Goal: Information Seeking & Learning: Learn about a topic

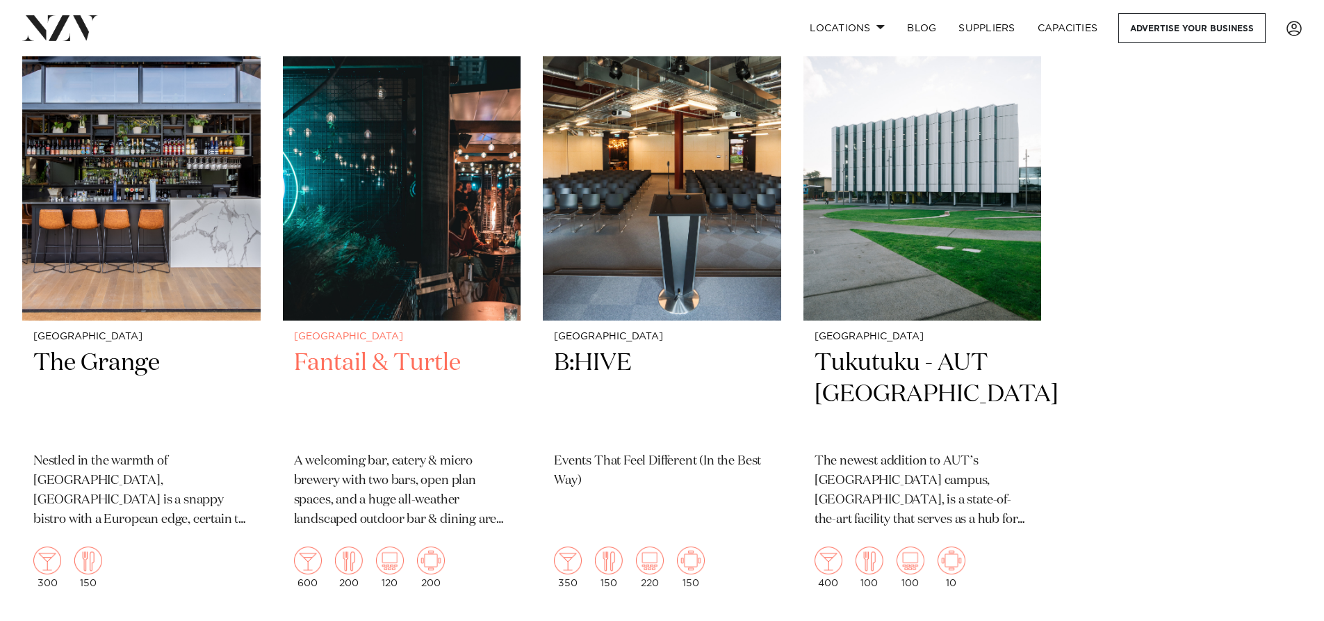
scroll to position [348, 0]
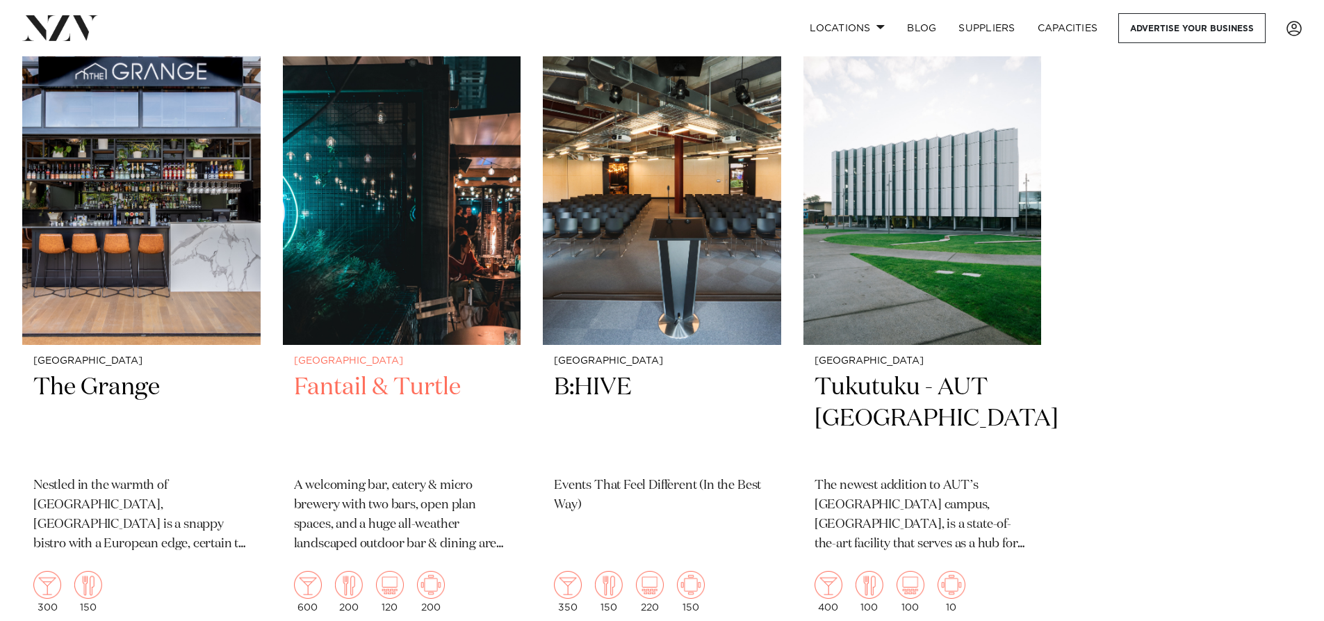
click at [437, 210] on img at bounding box center [402, 185] width 238 height 320
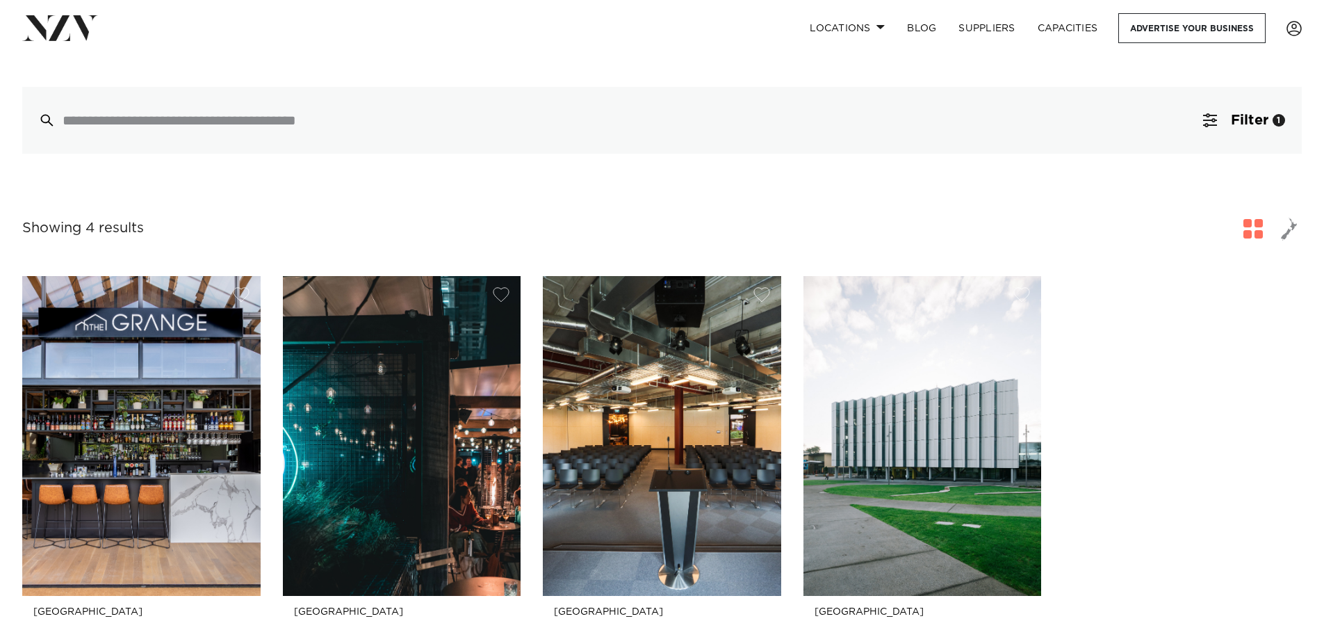
scroll to position [0, 0]
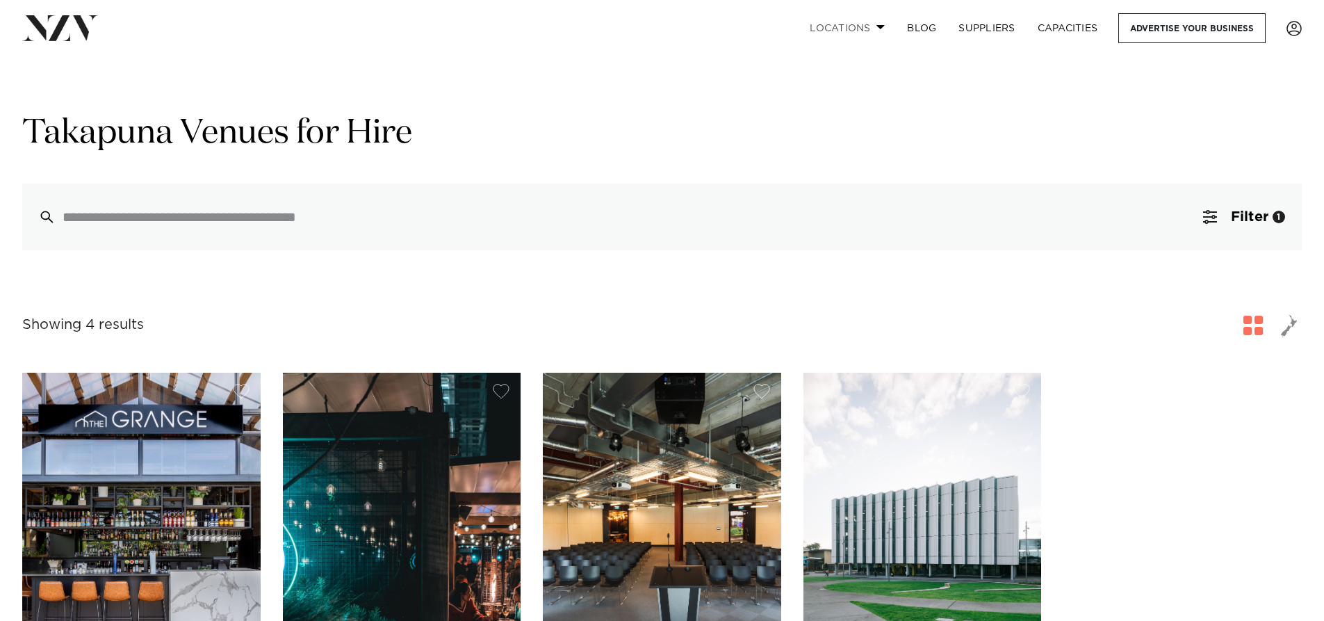
click at [881, 27] on span at bounding box center [881, 26] width 9 height 5
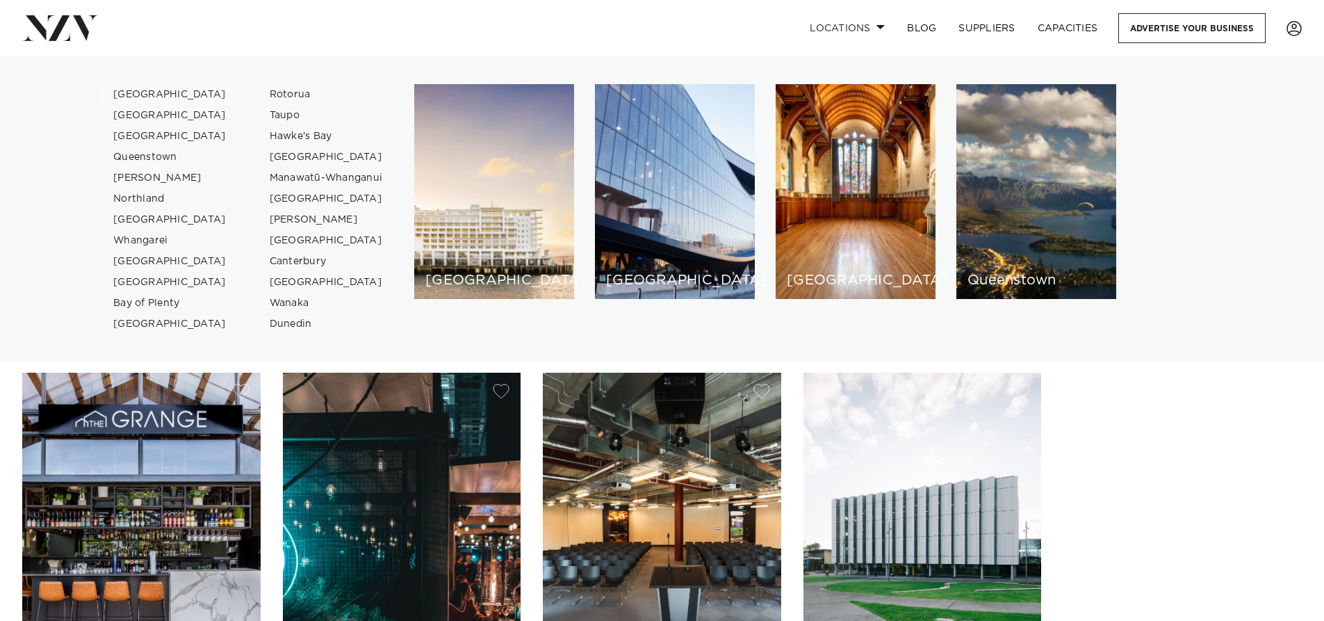
click at [145, 92] on link "[GEOGRAPHIC_DATA]" at bounding box center [170, 94] width 136 height 21
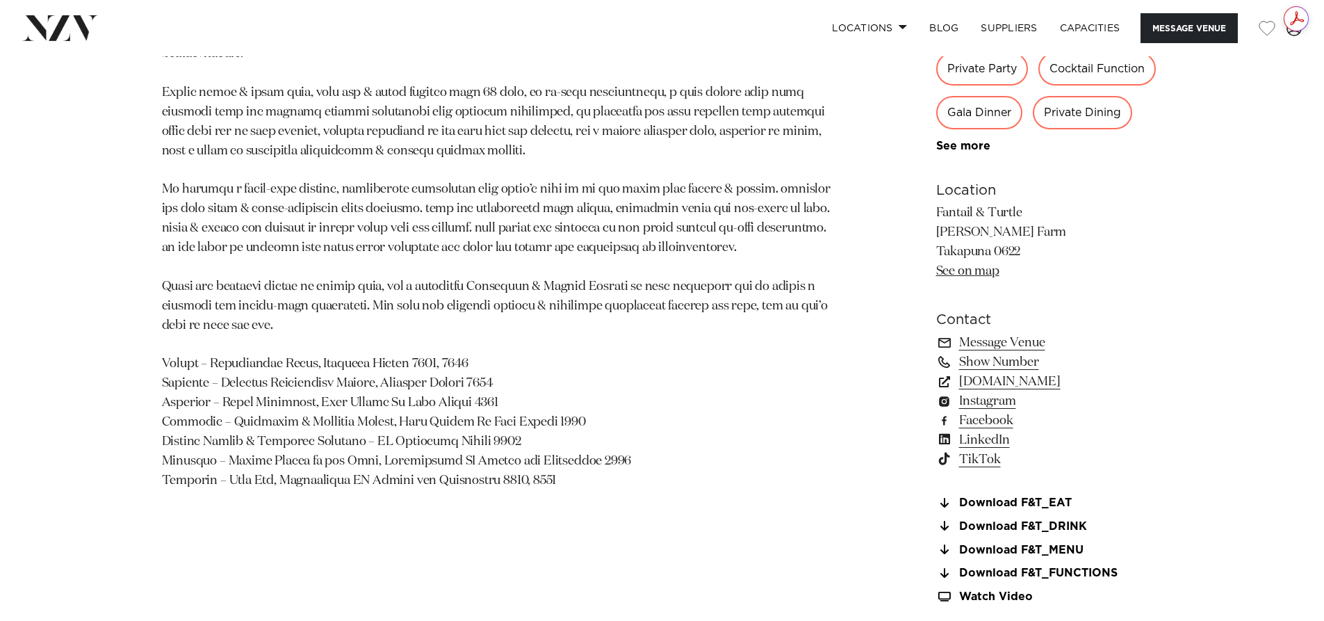
scroll to position [1182, 0]
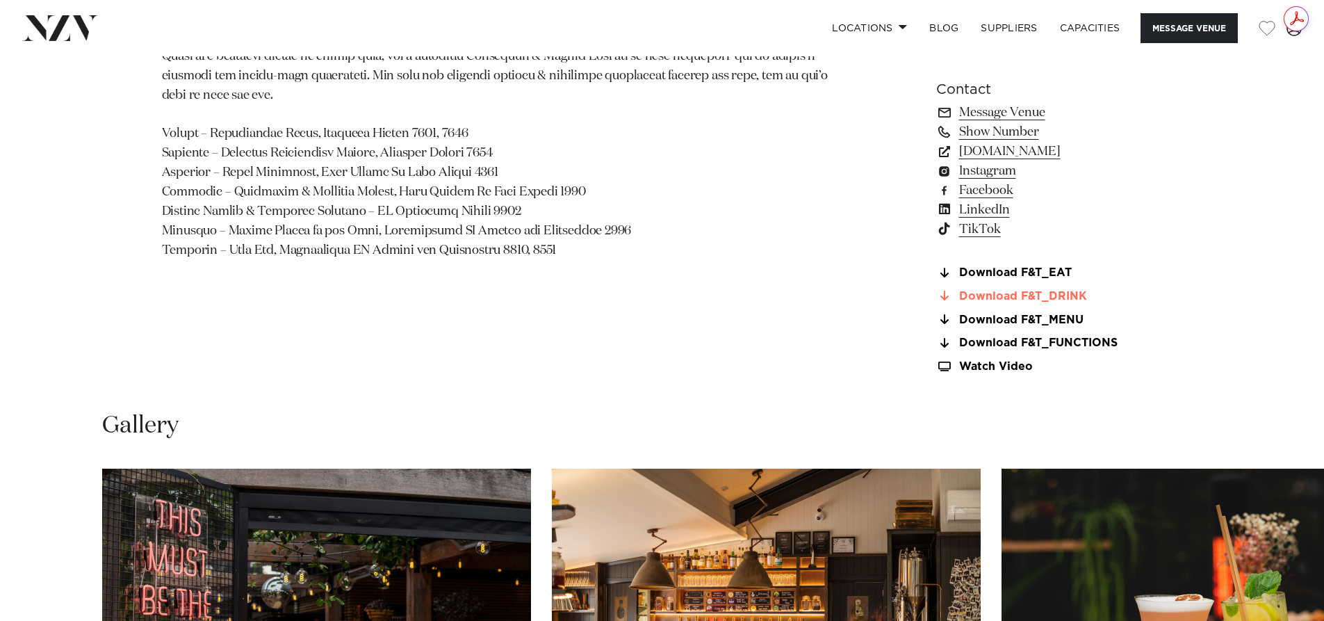
click at [1042, 293] on link "Download F&T_DRINK" at bounding box center [1049, 296] width 227 height 13
click at [1070, 341] on link "Download F&T_FUNCTIONS" at bounding box center [1049, 343] width 227 height 13
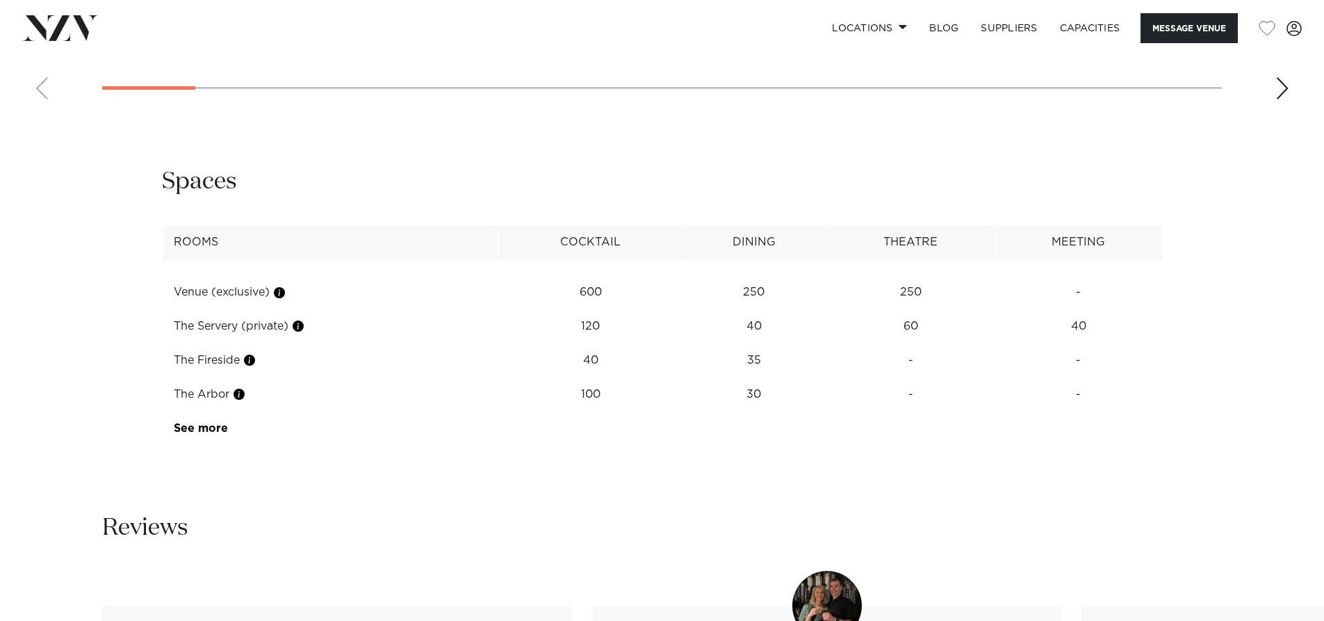
scroll to position [1946, 0]
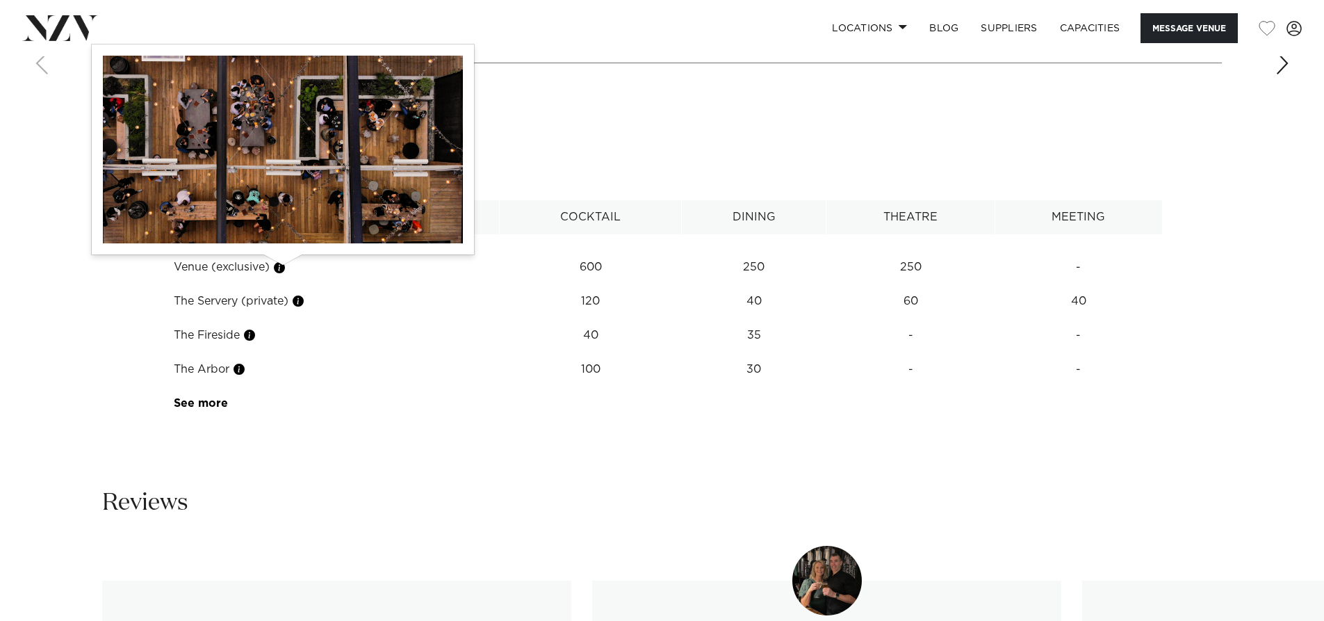
click at [286, 267] on button "button" at bounding box center [279, 268] width 14 height 14
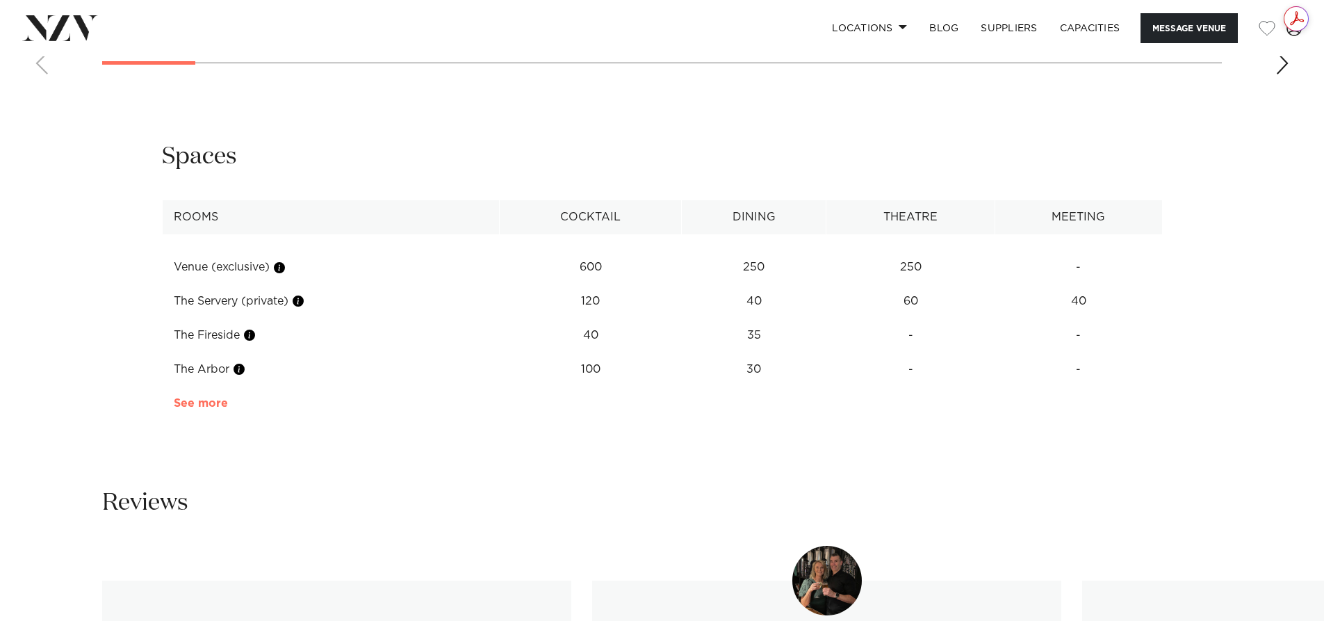
scroll to position [0, 0]
click at [206, 400] on link "See more" at bounding box center [228, 403] width 108 height 11
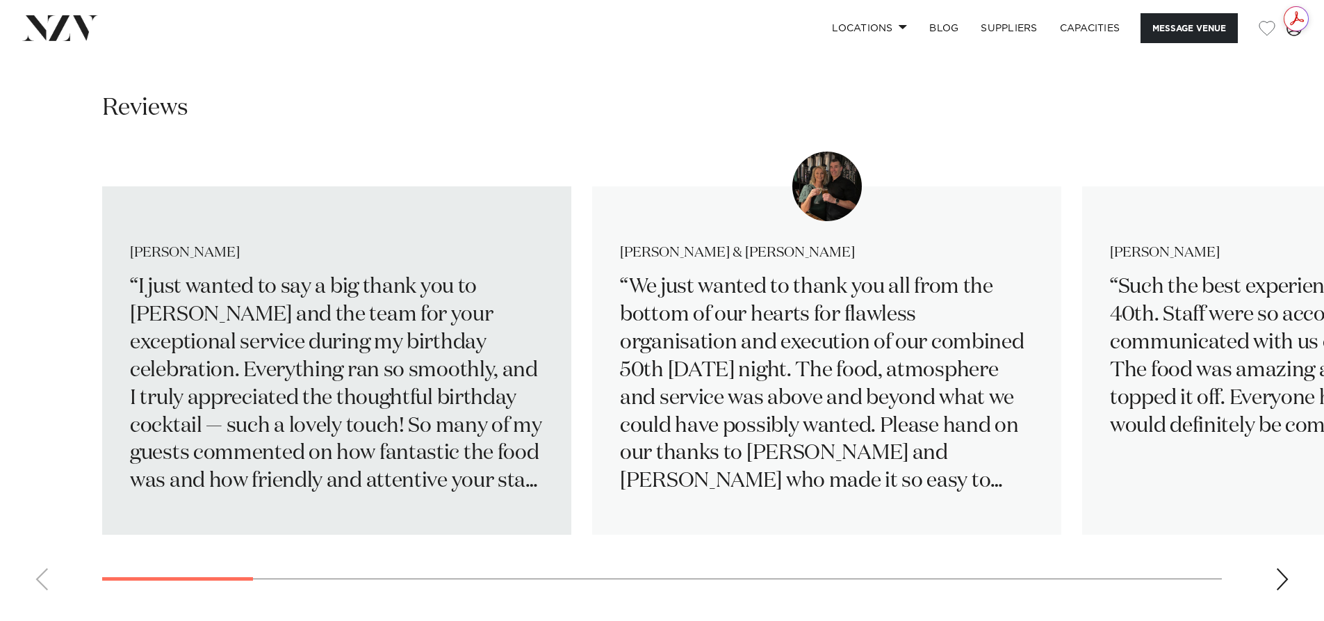
scroll to position [2433, 0]
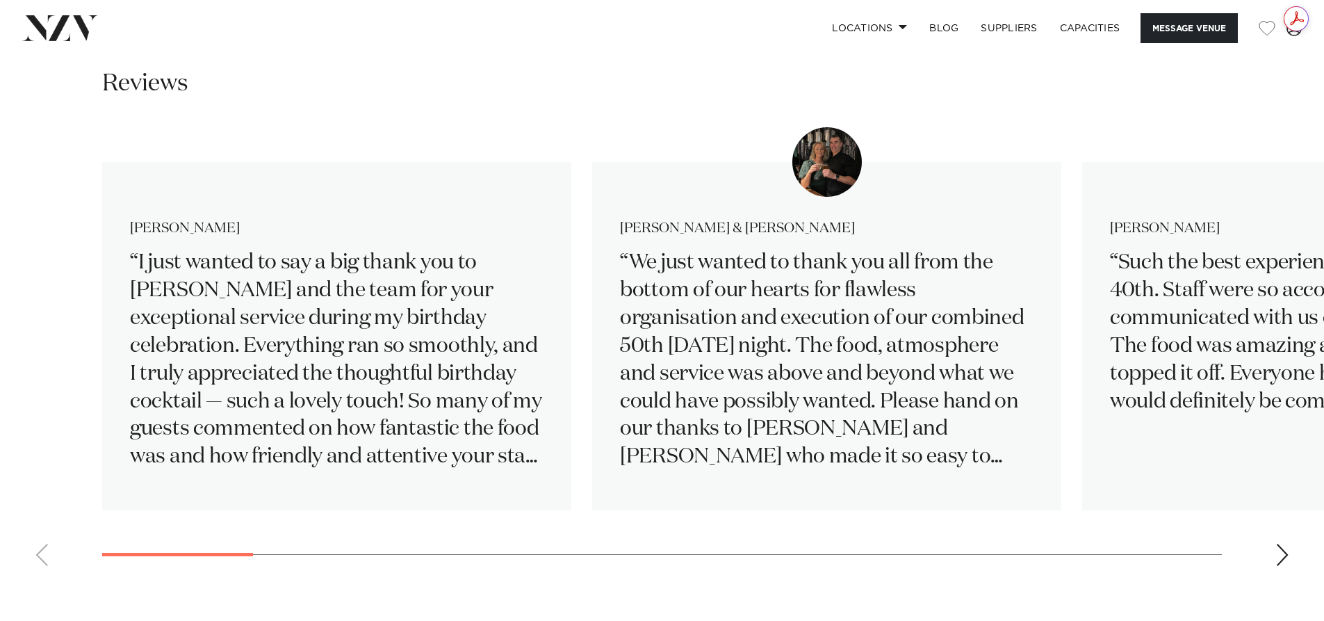
click at [1285, 548] on div "Next slide" at bounding box center [1283, 555] width 14 height 22
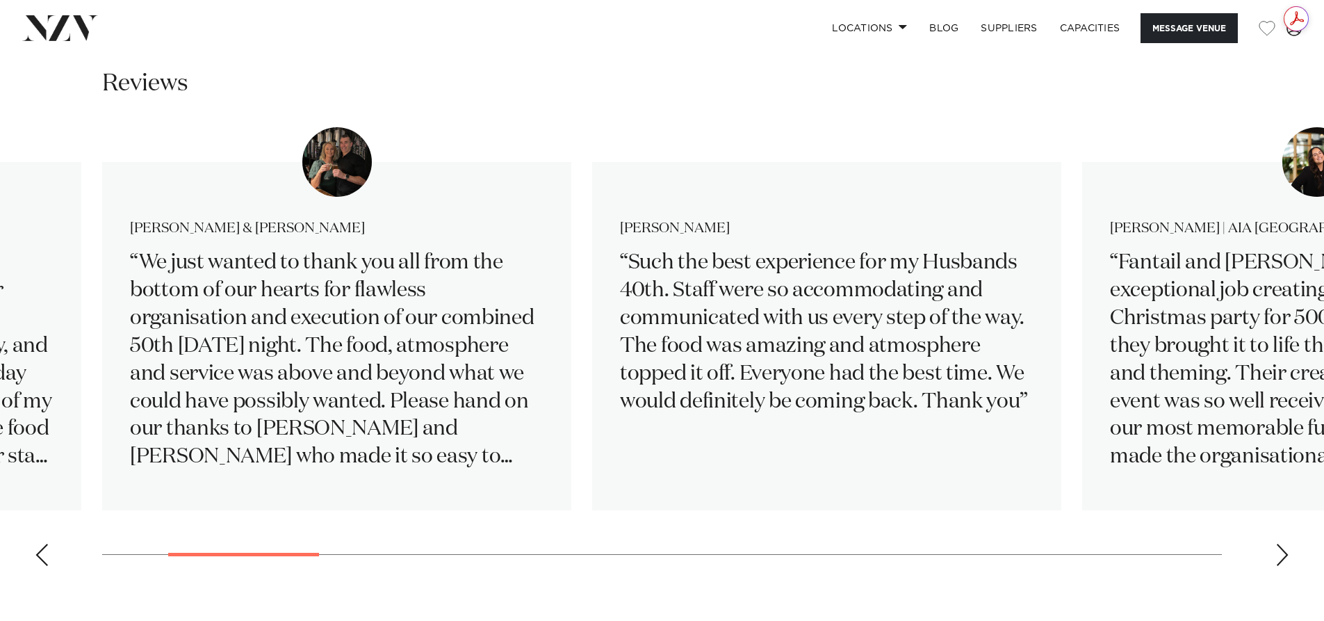
click at [1285, 548] on div "Next slide" at bounding box center [1283, 555] width 14 height 22
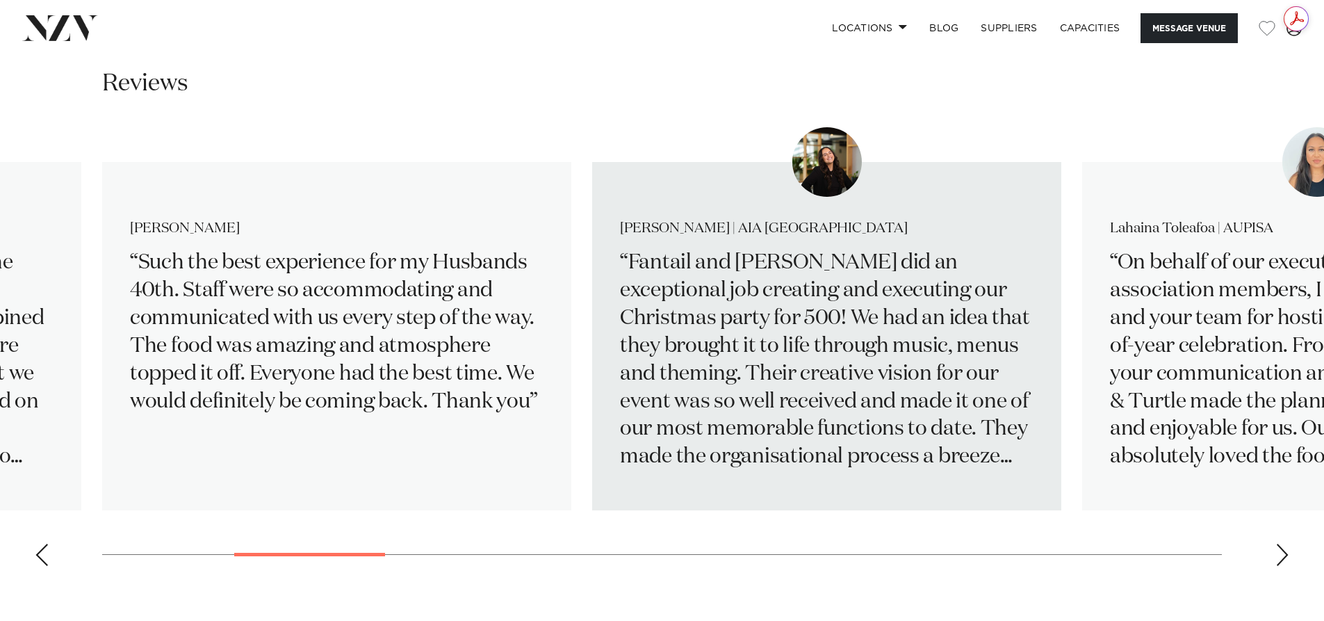
click at [849, 376] on p "Fantail and Turtle did an exceptional job creating and executing our Christmas …" at bounding box center [827, 361] width 414 height 222
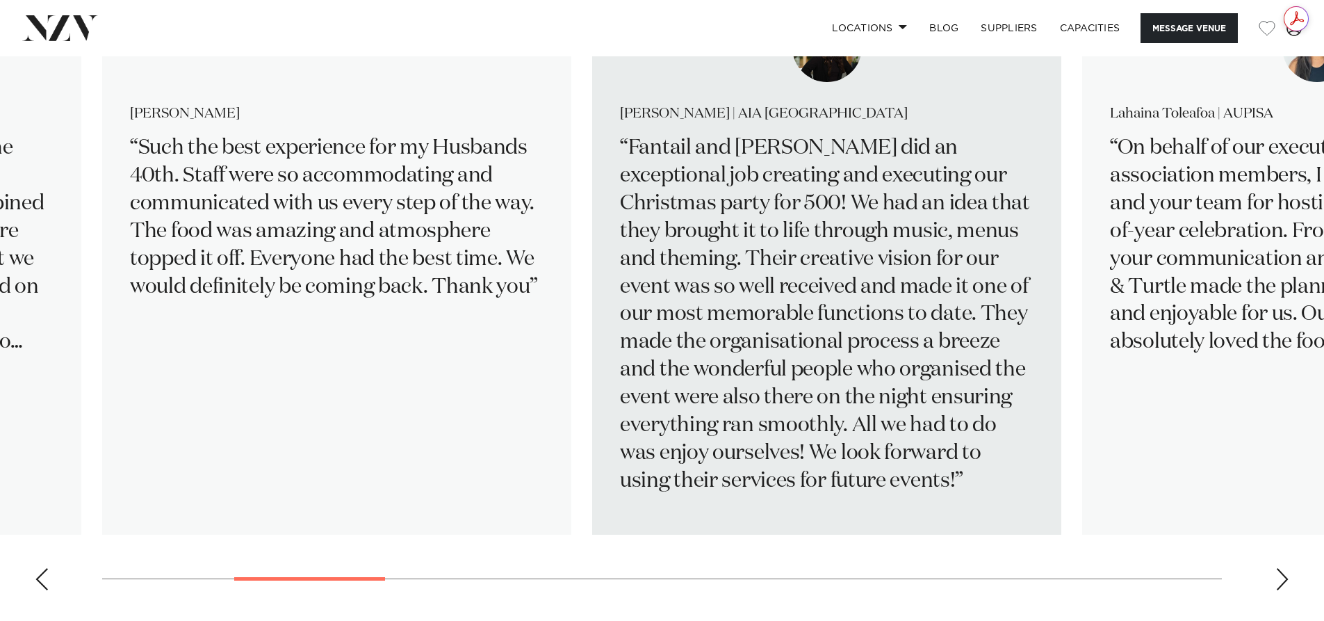
scroll to position [2572, 0]
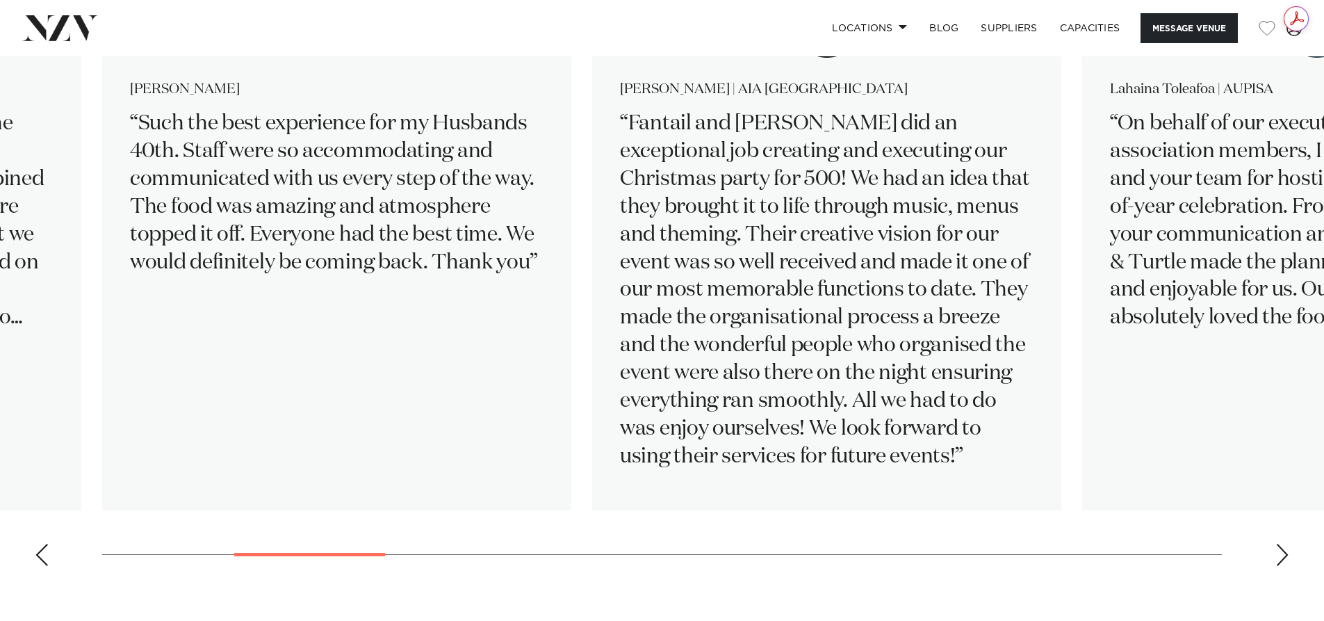
click at [1288, 552] on div "Next slide" at bounding box center [1283, 555] width 14 height 22
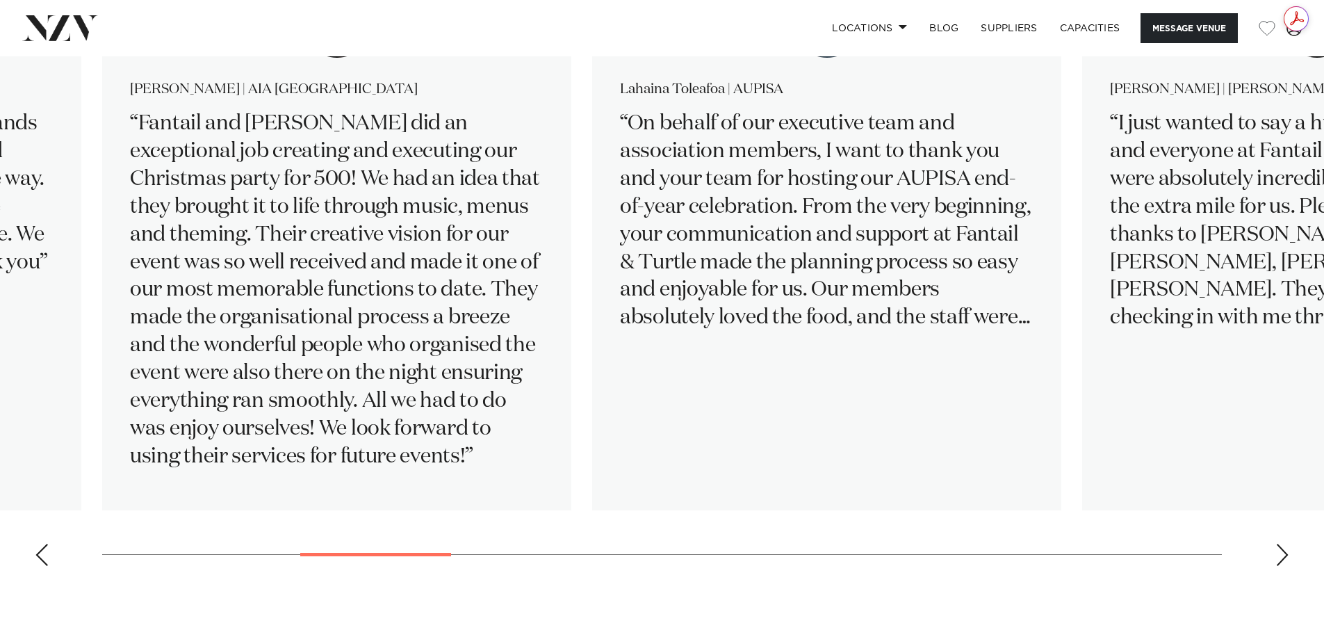
click at [1288, 553] on div "Next slide" at bounding box center [1283, 555] width 14 height 22
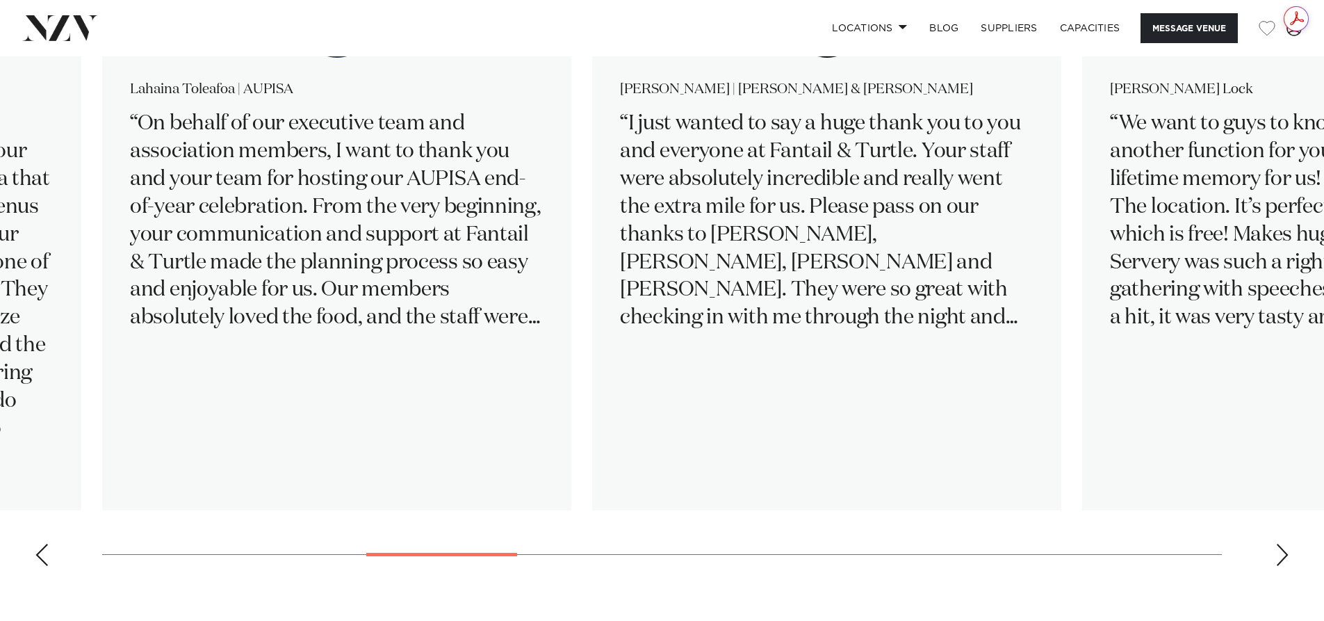
click at [1284, 554] on div "Next slide" at bounding box center [1283, 555] width 14 height 22
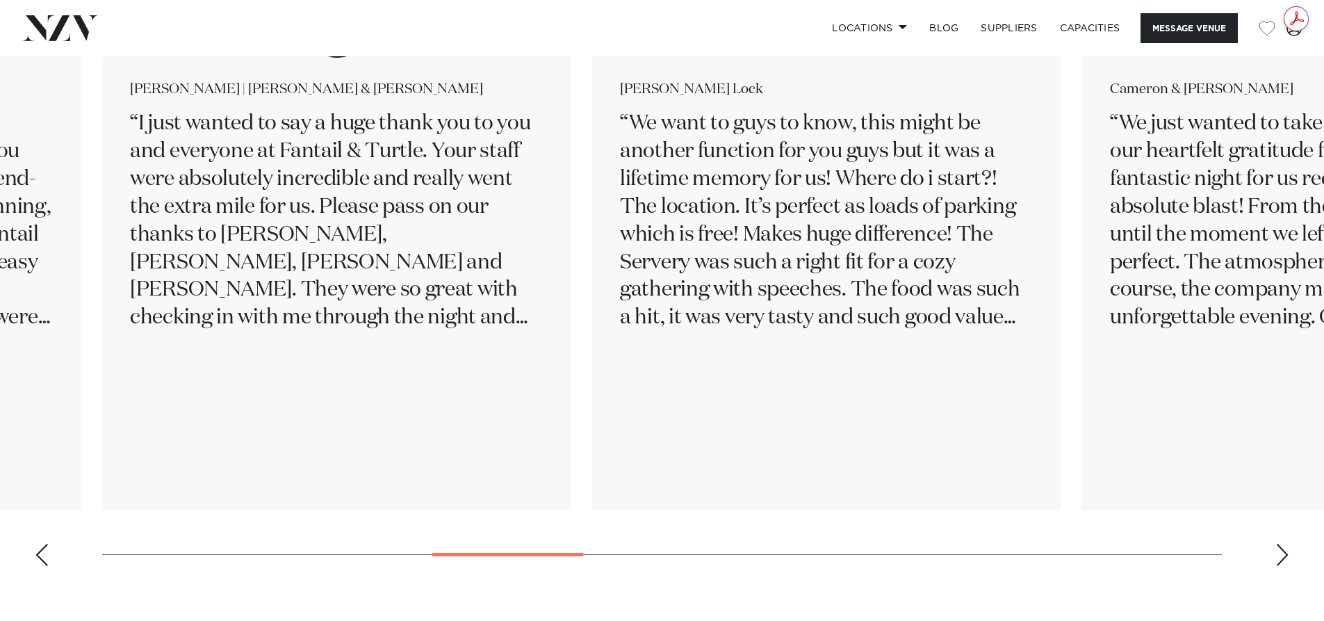
click at [1284, 554] on div "Next slide" at bounding box center [1283, 555] width 14 height 22
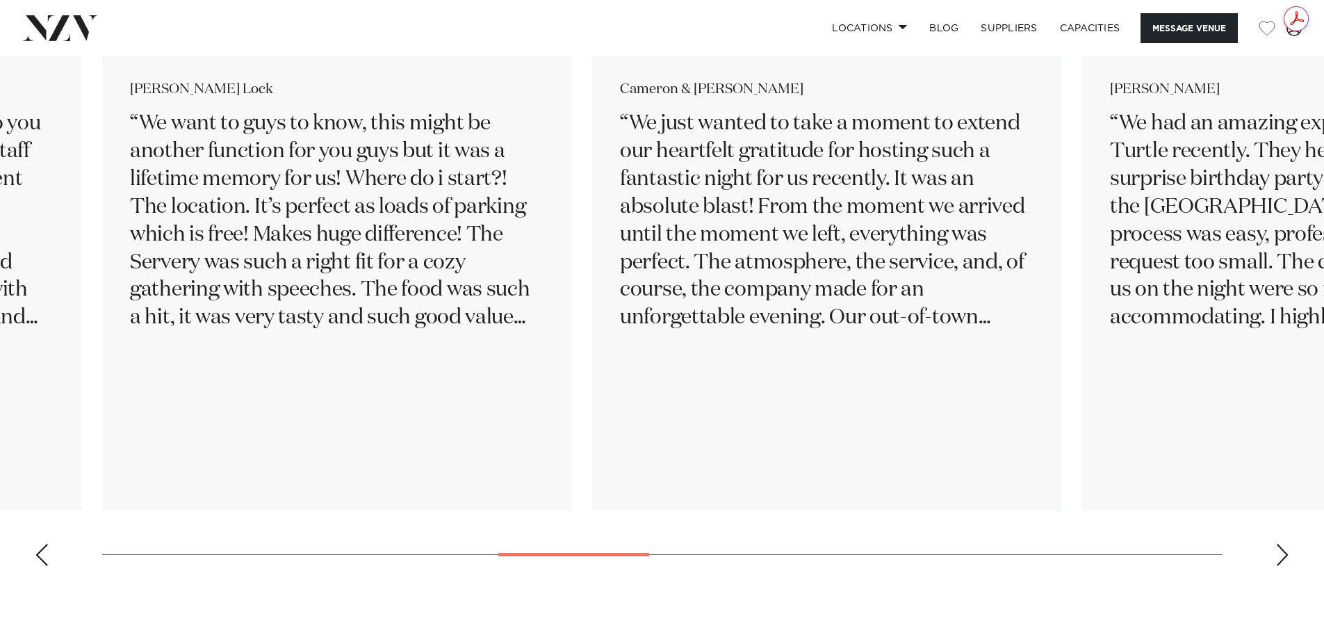
click at [1284, 554] on div "Next slide" at bounding box center [1283, 555] width 14 height 22
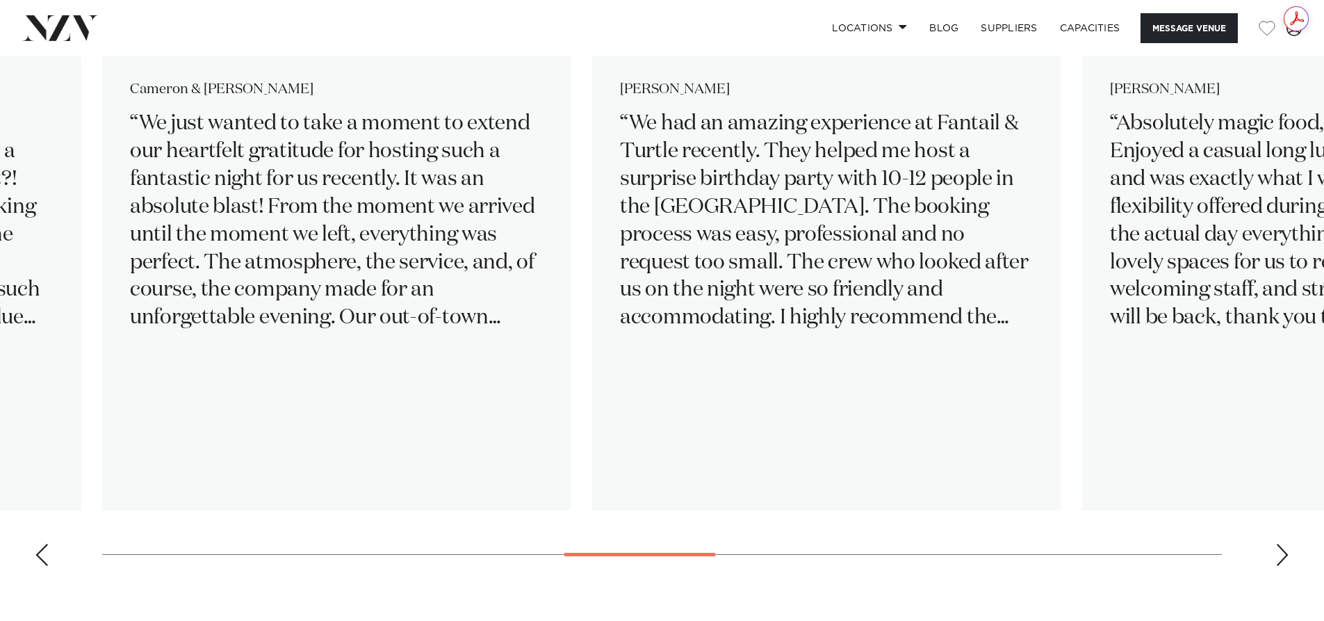
click at [1284, 554] on div "Next slide" at bounding box center [1283, 555] width 14 height 22
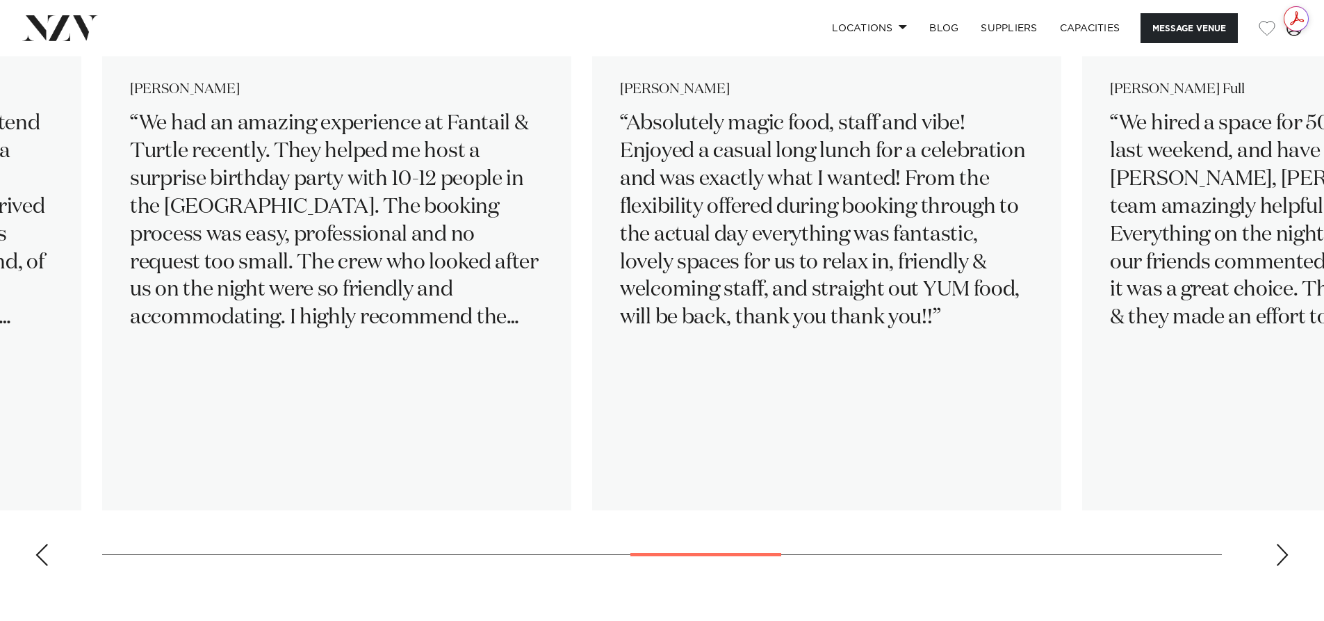
click at [1284, 554] on div "Next slide" at bounding box center [1283, 555] width 14 height 22
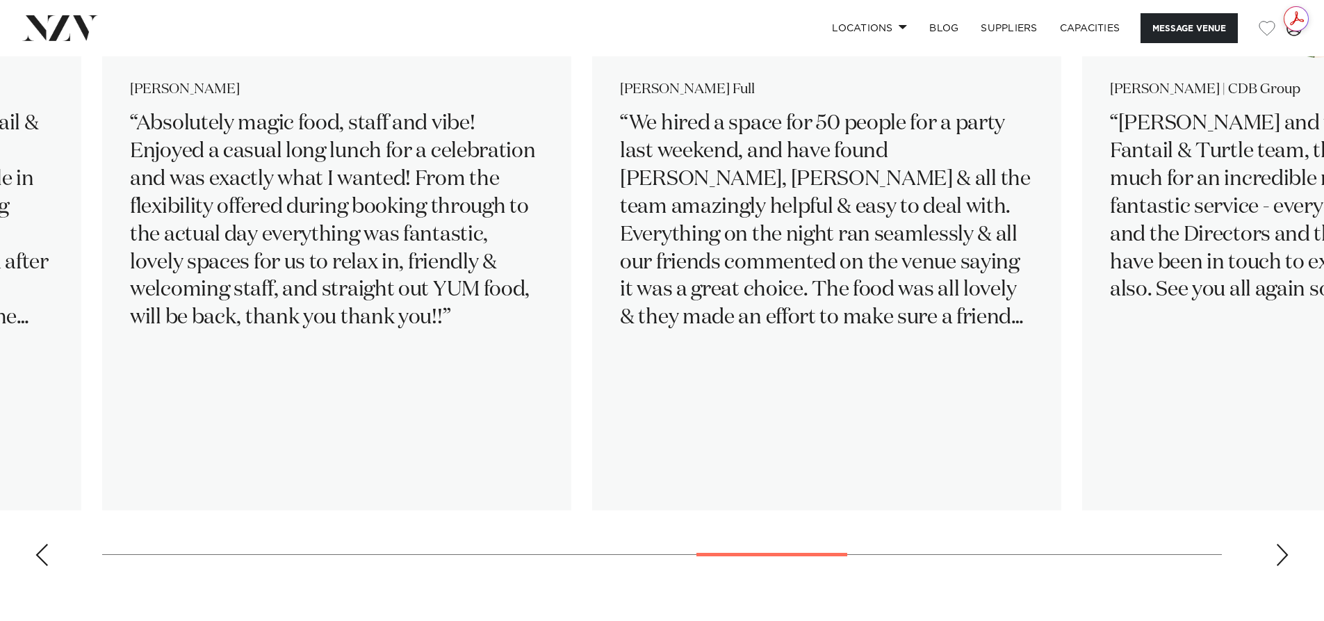
click at [1284, 554] on div "Next slide" at bounding box center [1283, 555] width 14 height 22
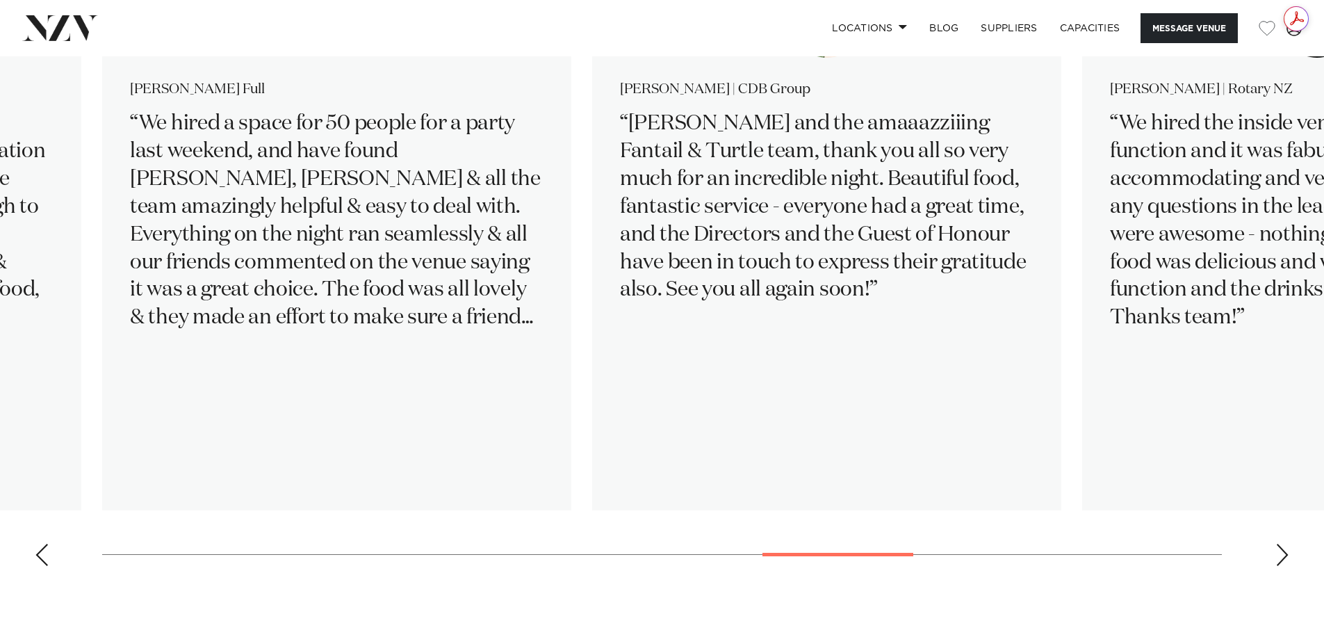
click at [1284, 554] on div "Next slide" at bounding box center [1283, 555] width 14 height 22
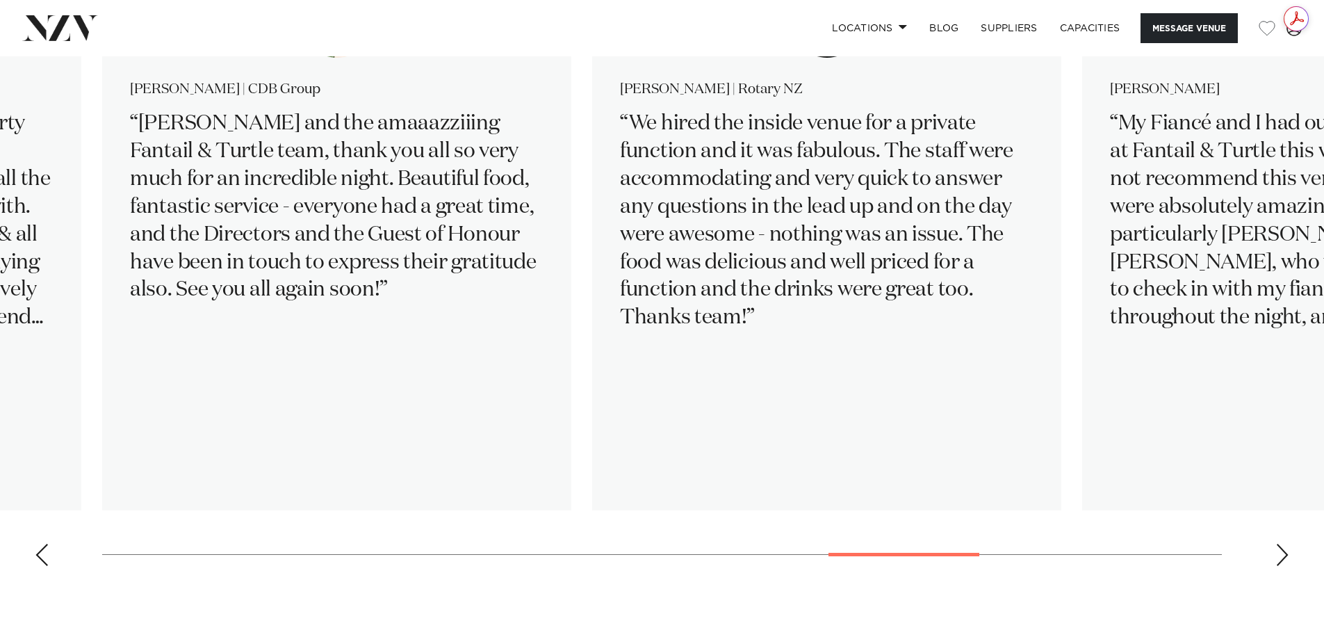
click at [1284, 554] on div "Next slide" at bounding box center [1283, 555] width 14 height 22
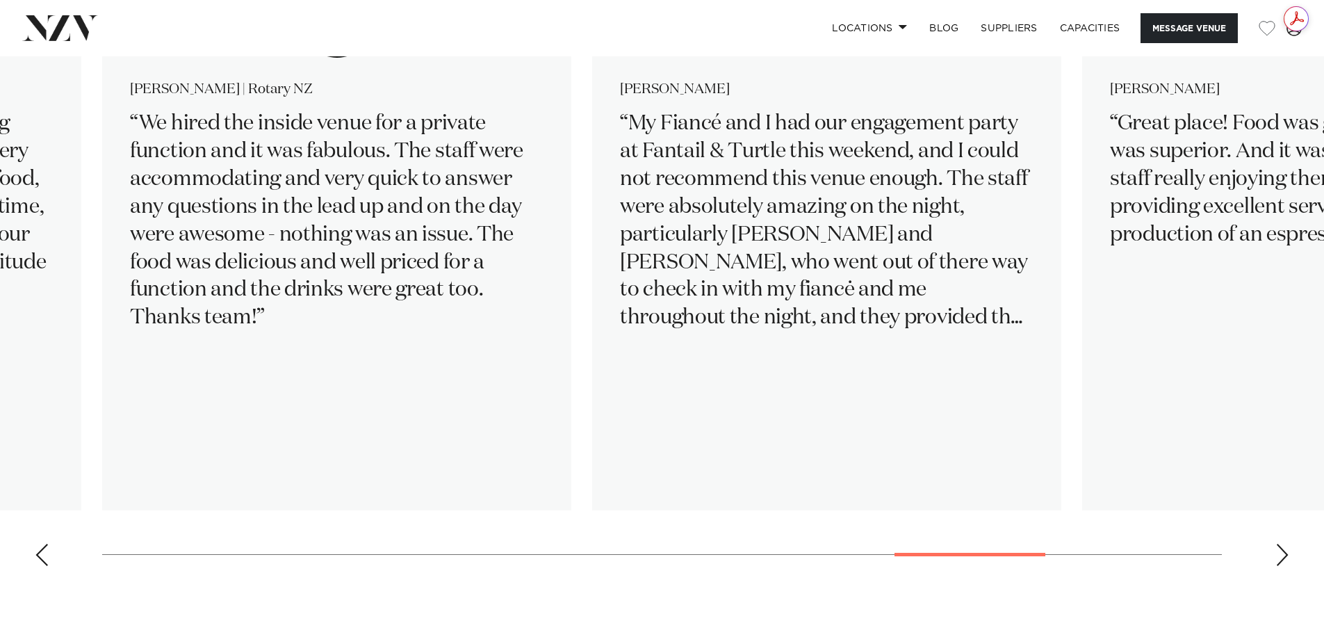
click at [1284, 554] on div "Next slide" at bounding box center [1283, 555] width 14 height 22
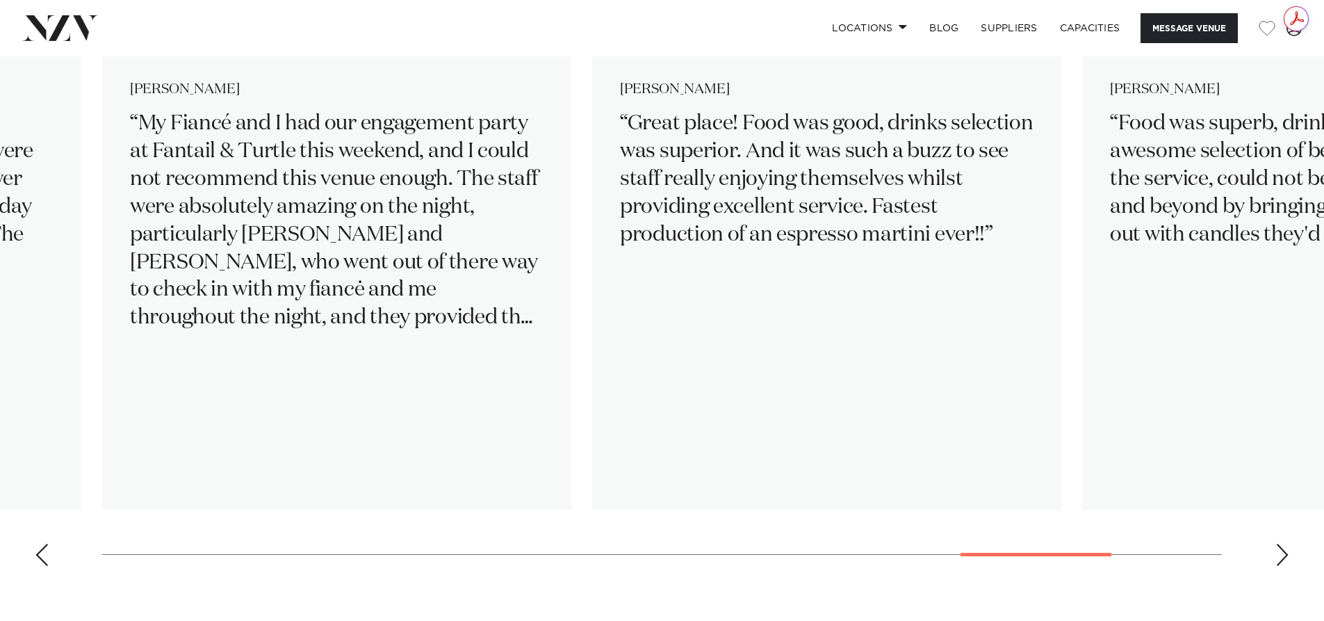
click at [1284, 554] on div "Next slide" at bounding box center [1283, 555] width 14 height 22
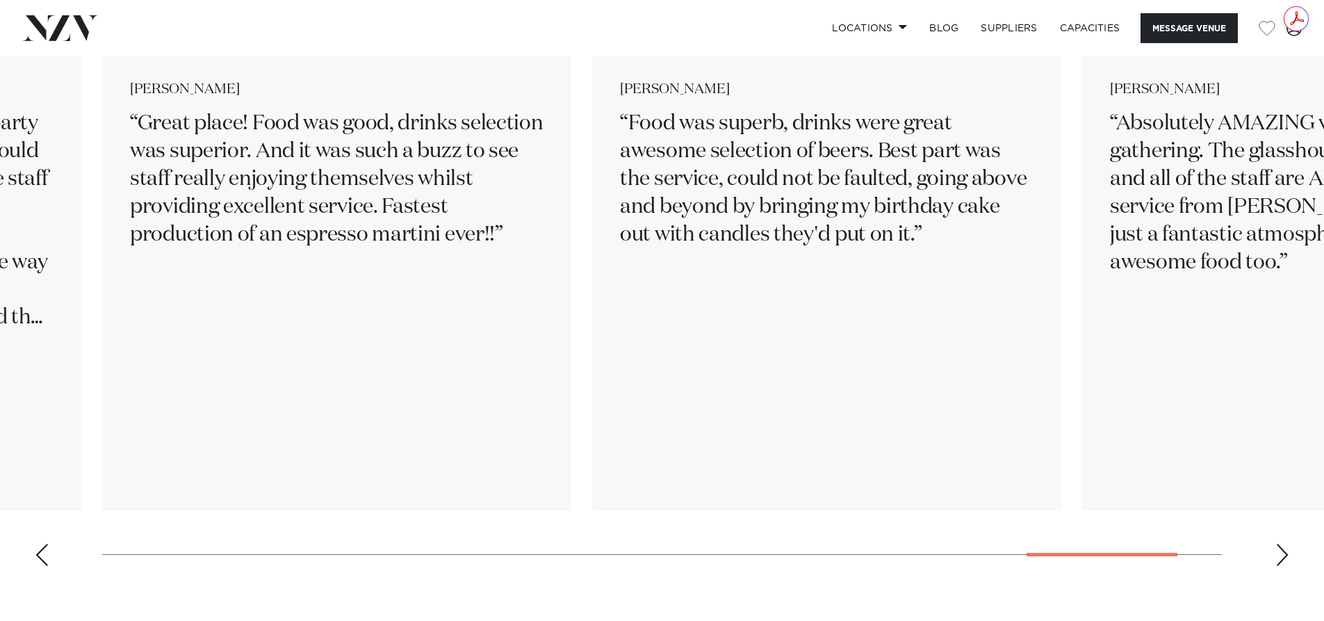
click at [1284, 554] on div "Next slide" at bounding box center [1283, 555] width 14 height 22
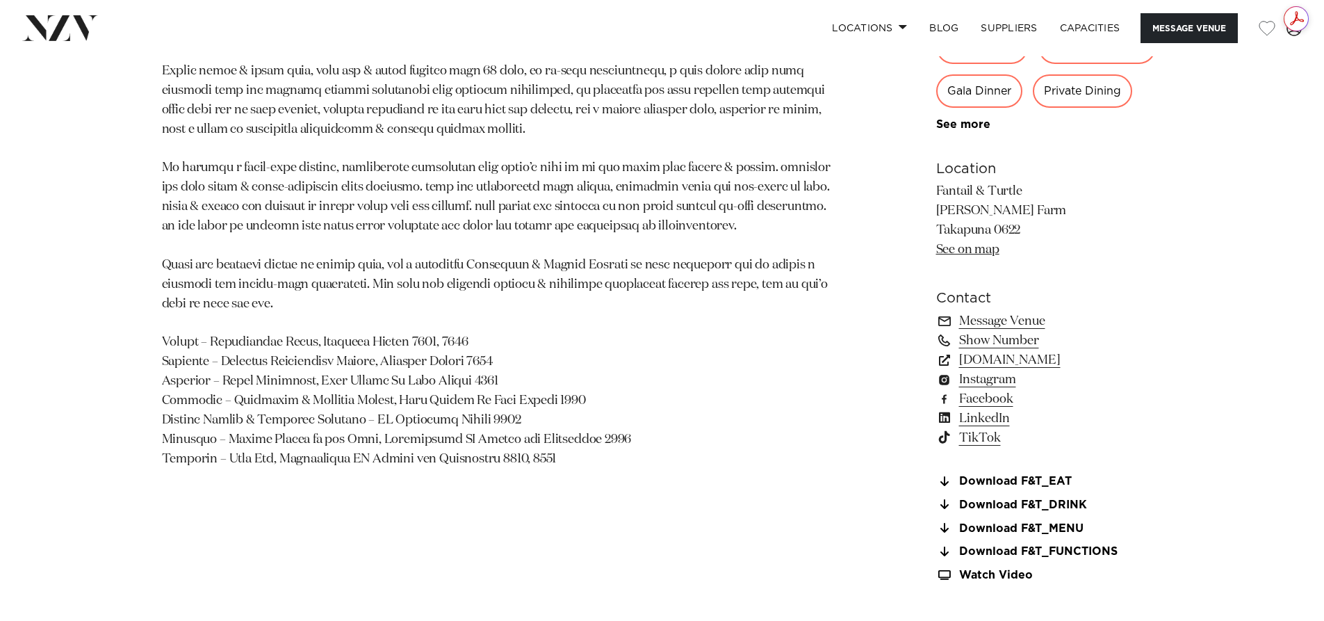
scroll to position [0, 0]
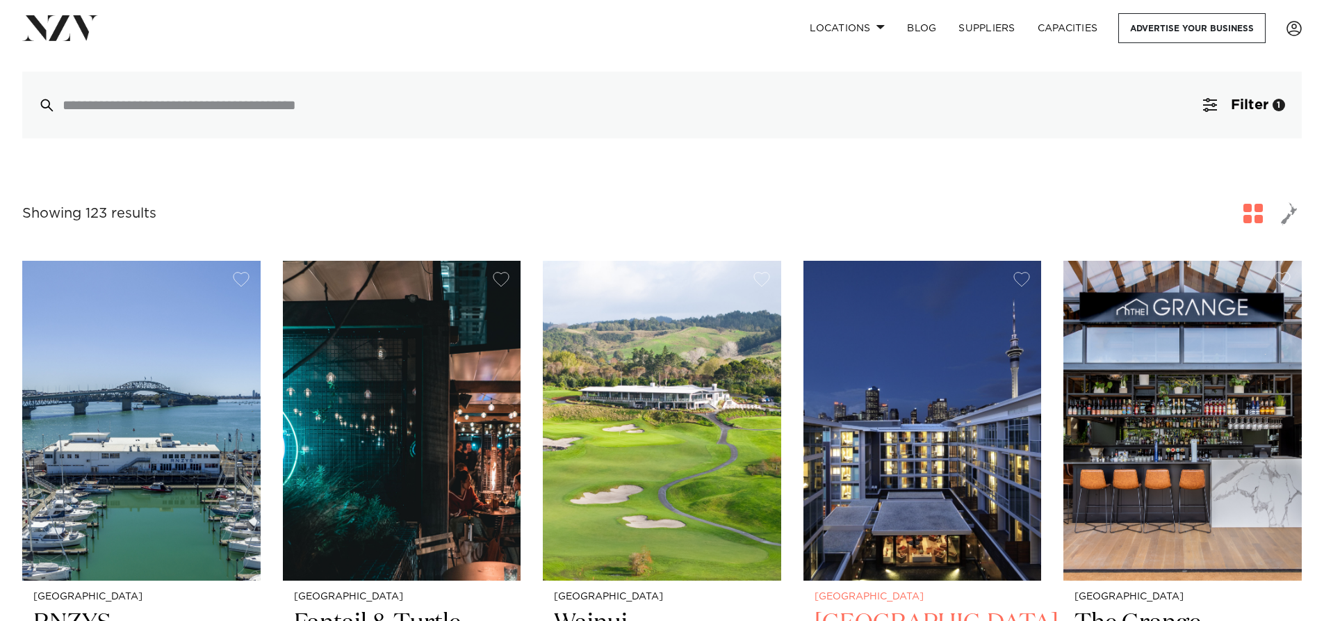
scroll to position [487, 0]
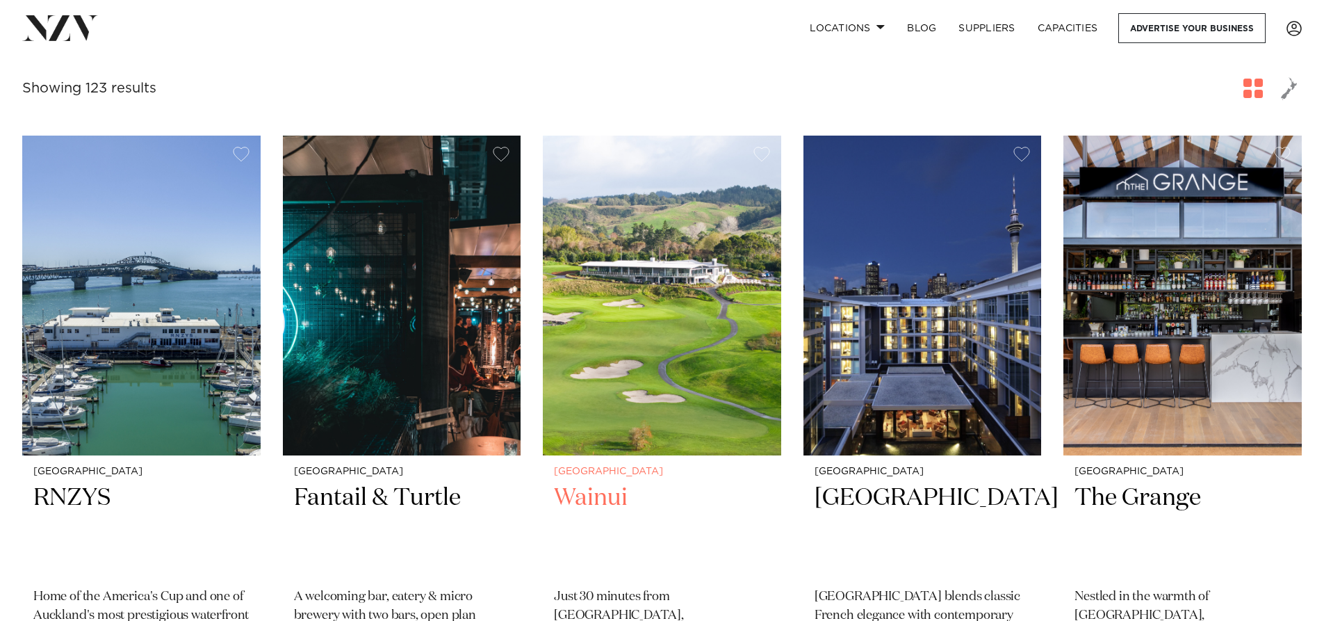
click at [647, 249] on img at bounding box center [662, 296] width 238 height 320
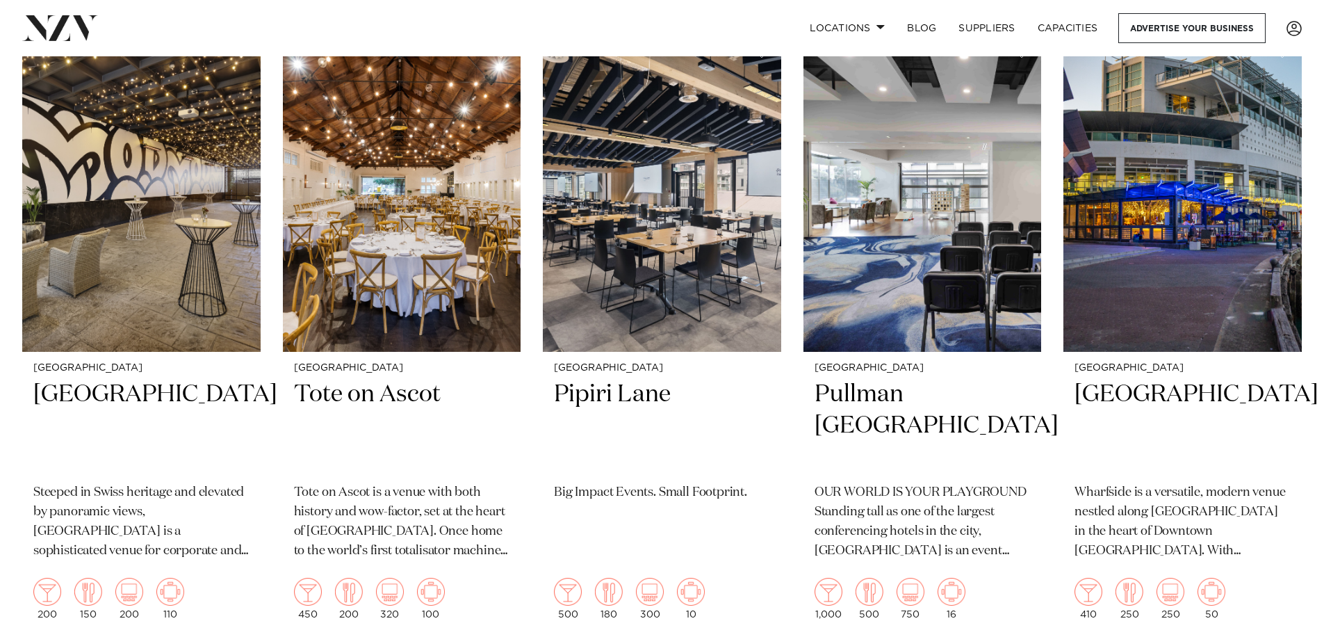
scroll to position [1807, 0]
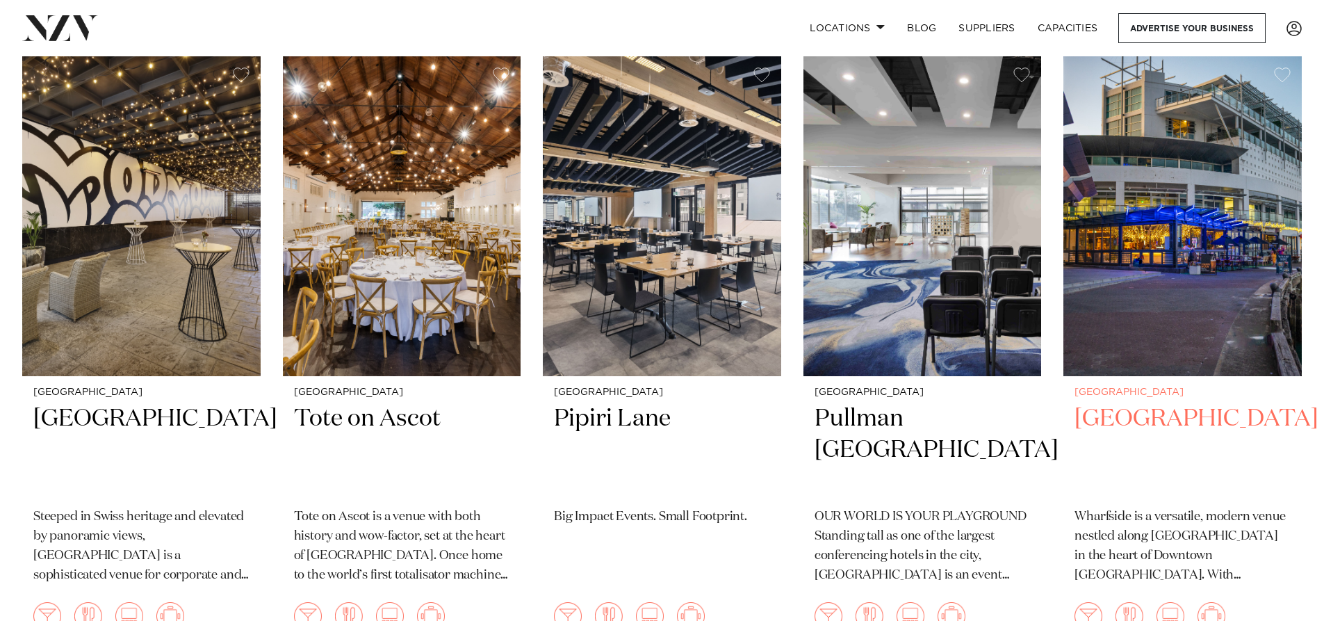
click at [1191, 229] on img at bounding box center [1183, 216] width 238 height 320
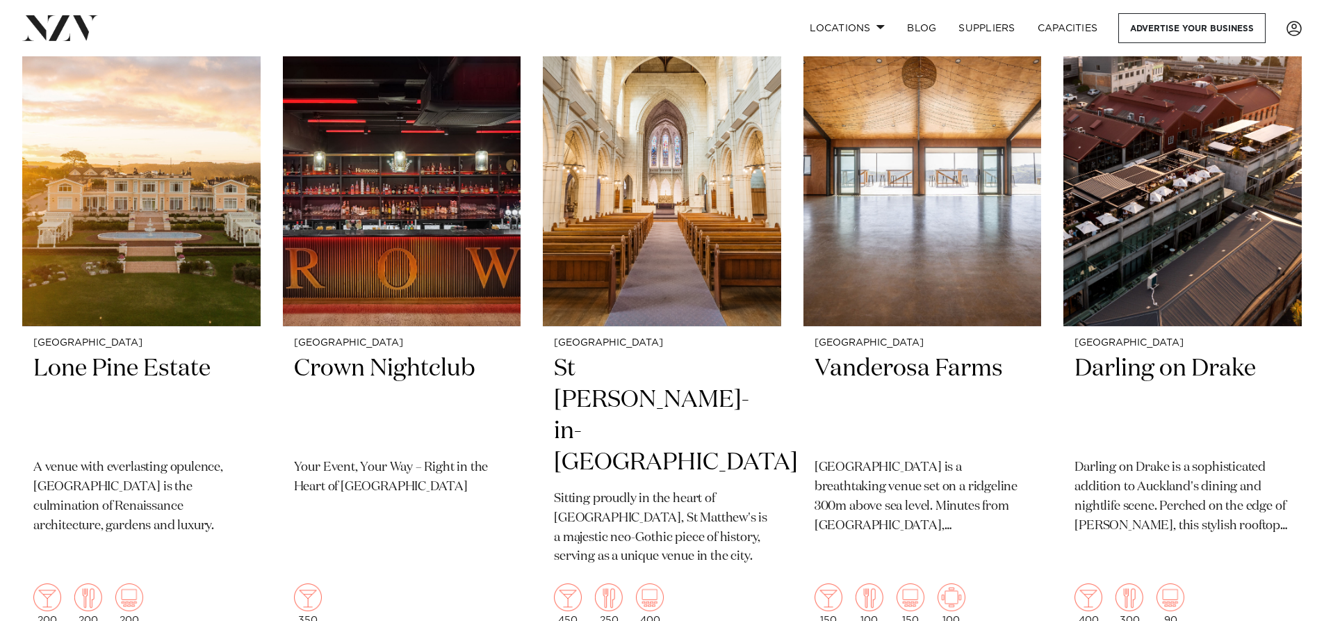
scroll to position [3748, 0]
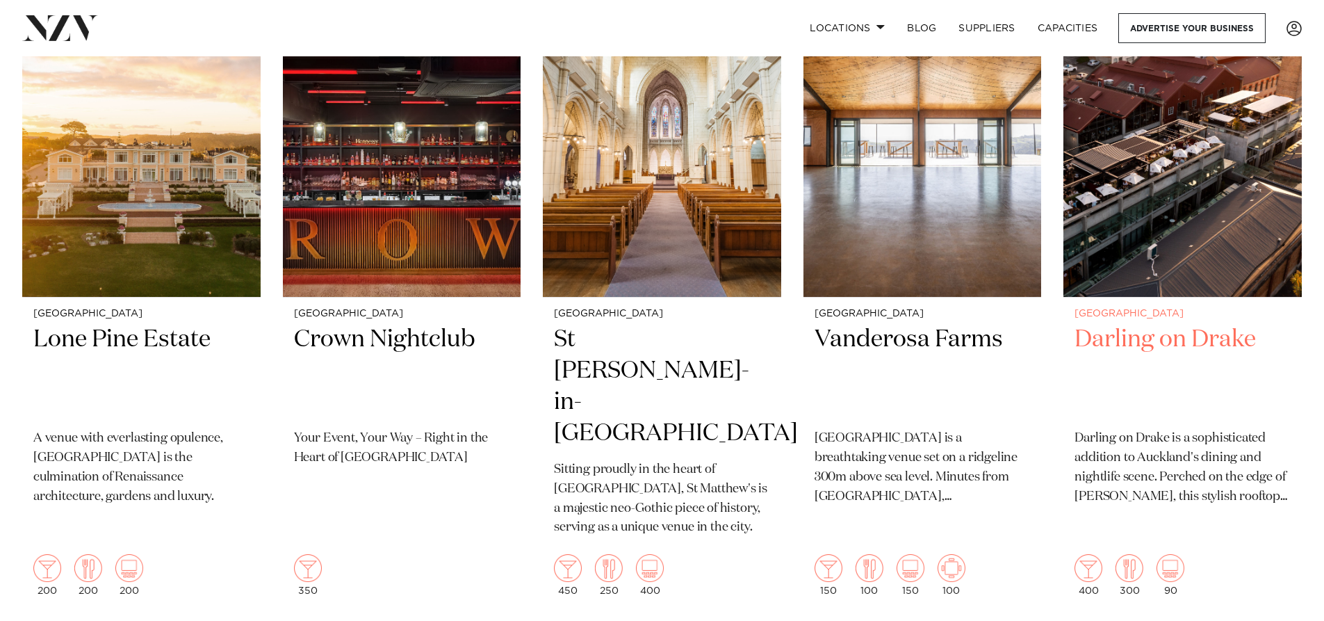
click at [1218, 226] on img at bounding box center [1183, 138] width 238 height 320
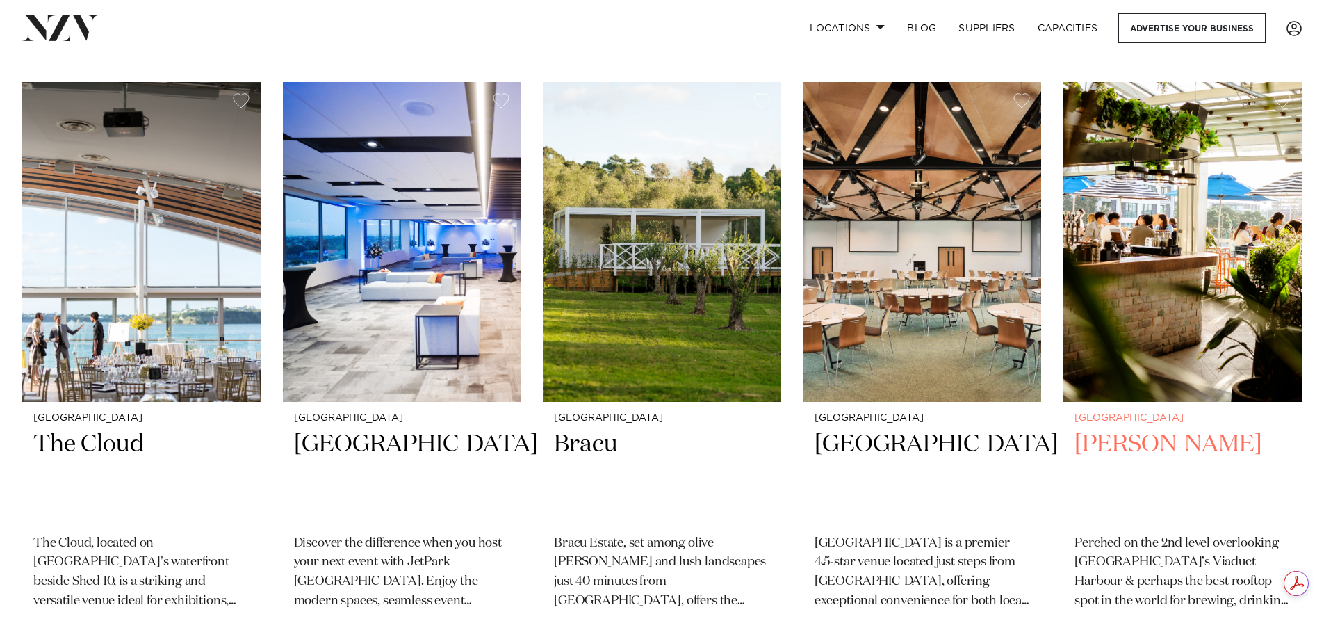
scroll to position [0, 0]
click at [1135, 429] on h2 "Dr Rudis" at bounding box center [1183, 476] width 216 height 94
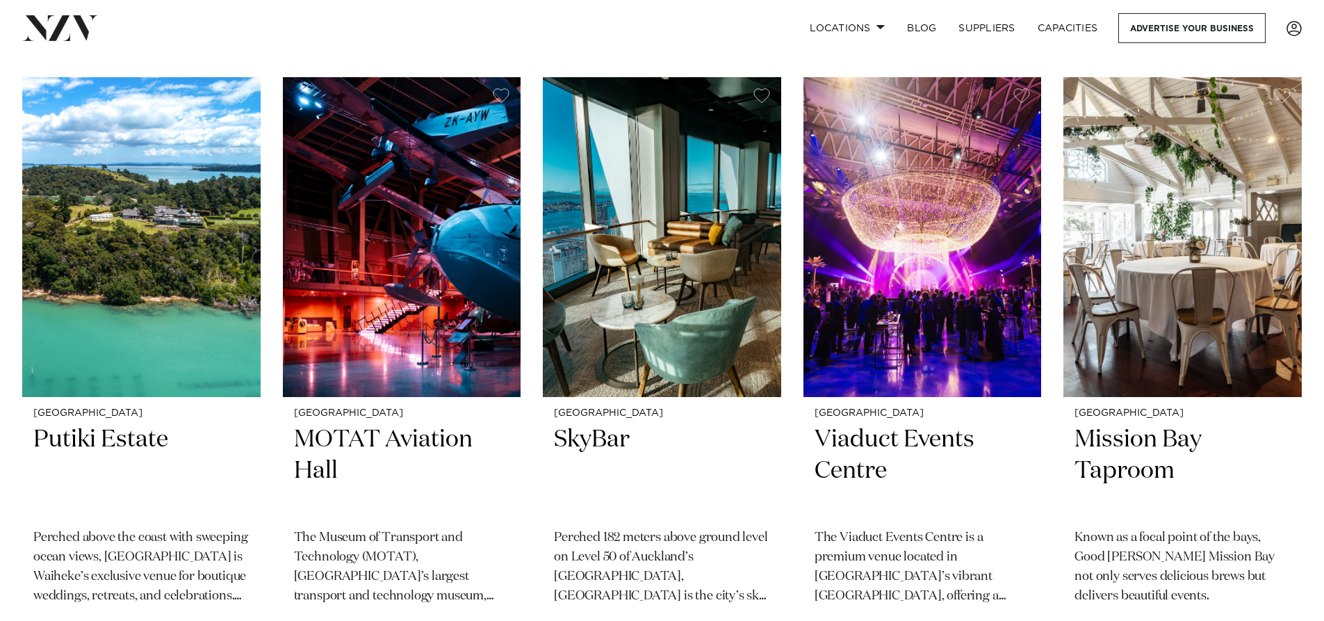
scroll to position [11152, 0]
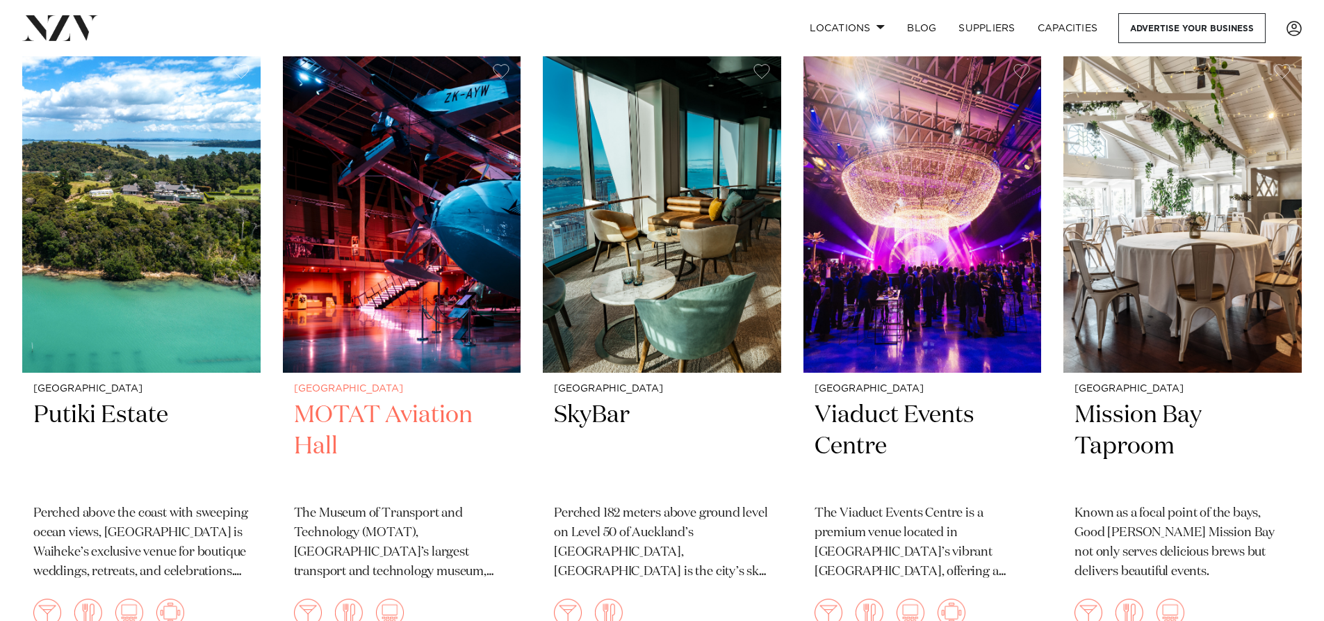
click at [404, 400] on h2 "MOTAT Aviation Hall" at bounding box center [402, 447] width 216 height 94
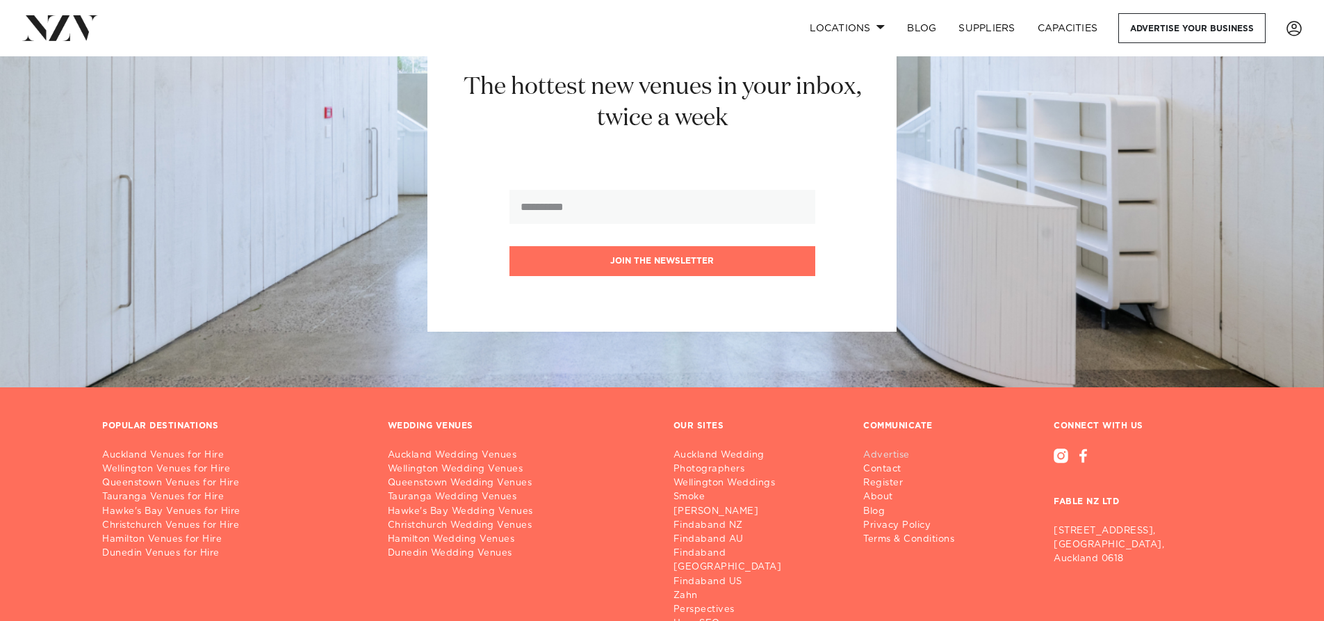
scroll to position [16366, 0]
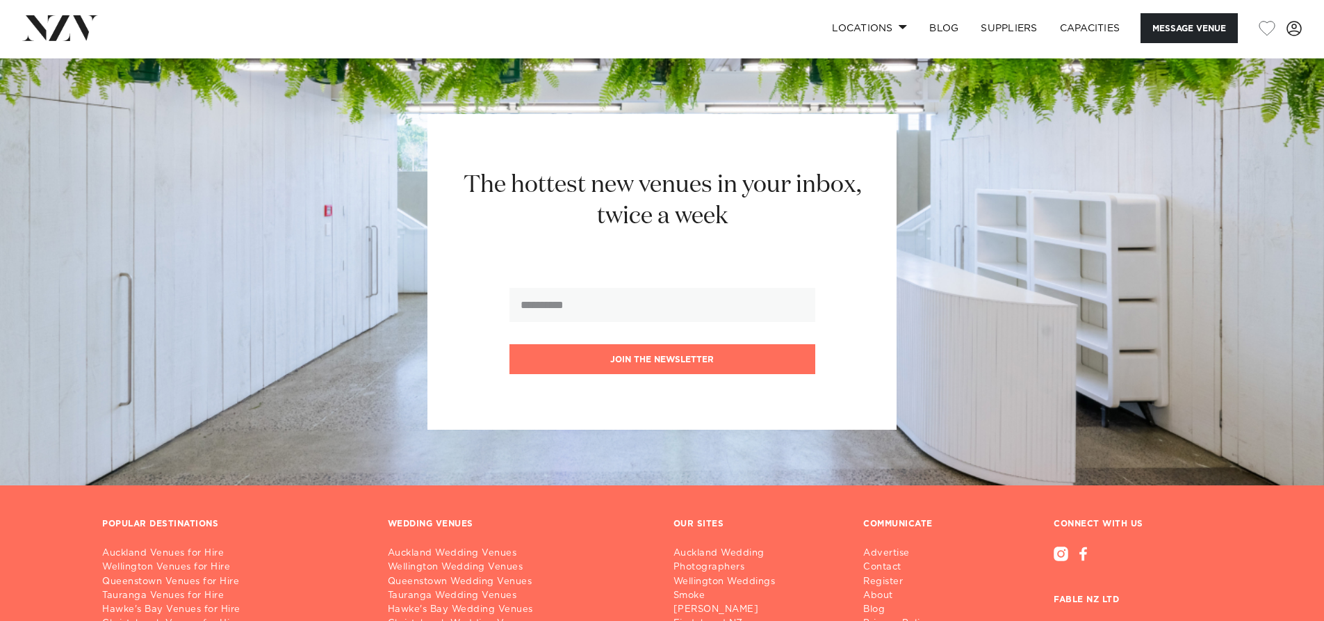
scroll to position [2026, 0]
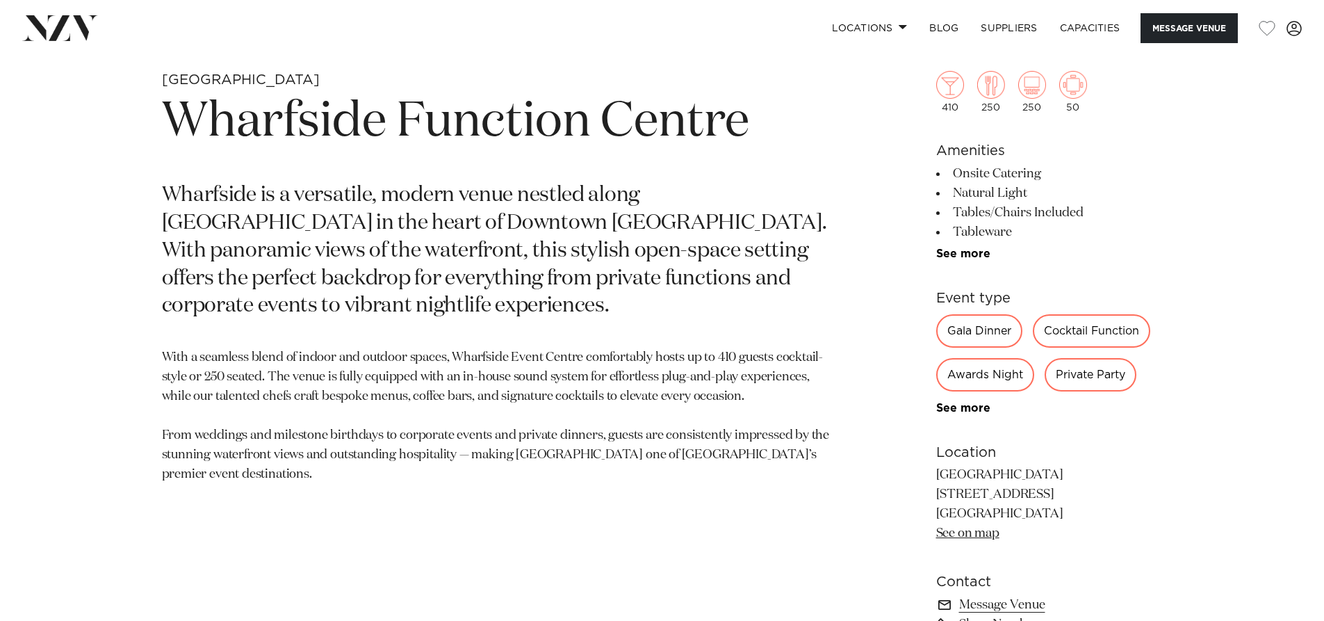
scroll to position [765, 0]
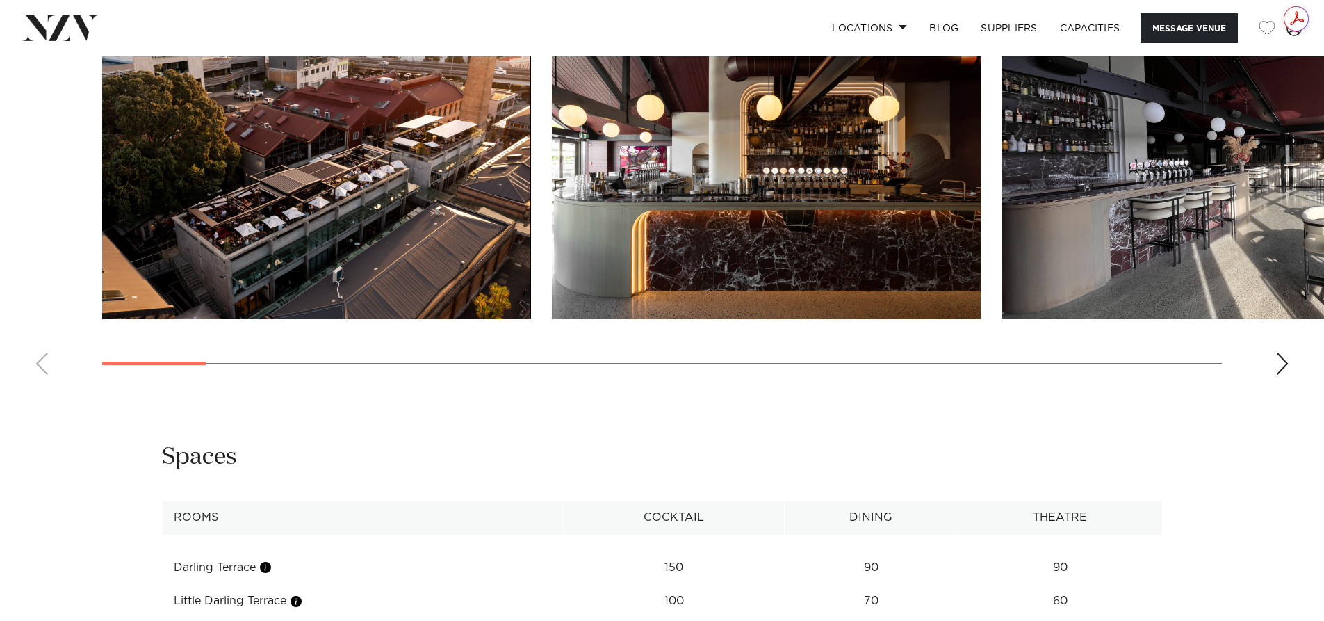
click at [1283, 375] on div "Next slide" at bounding box center [1283, 363] width 14 height 22
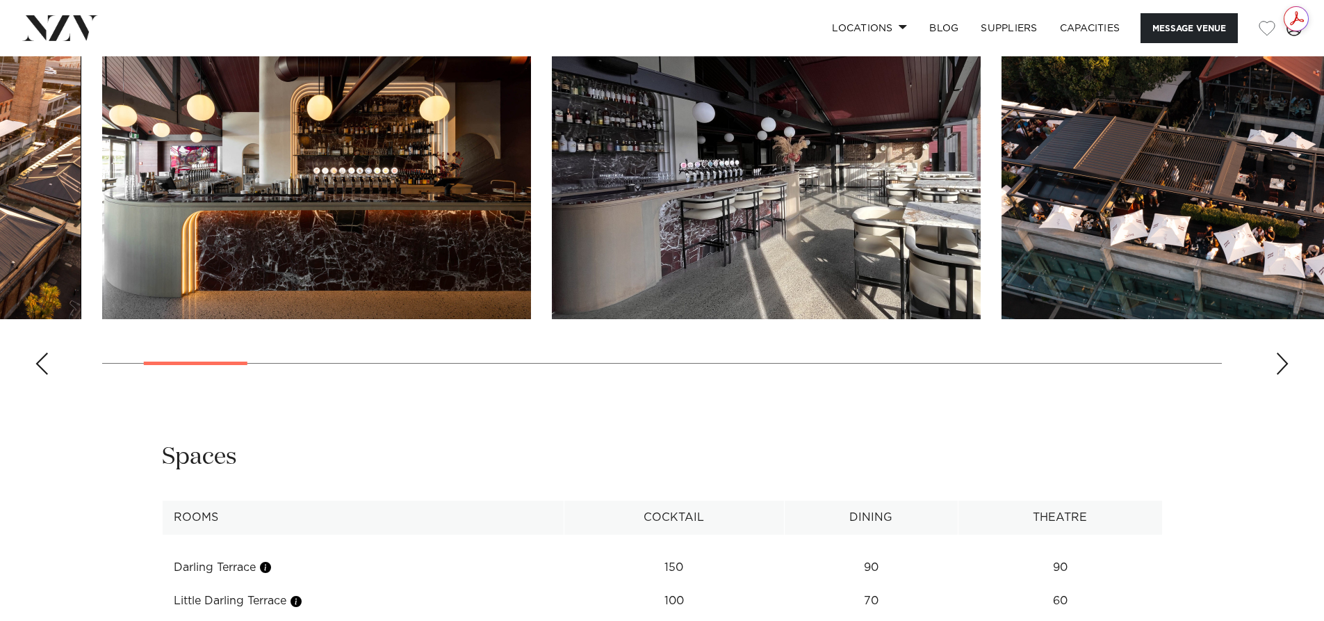
click at [1283, 375] on div "Next slide" at bounding box center [1283, 363] width 14 height 22
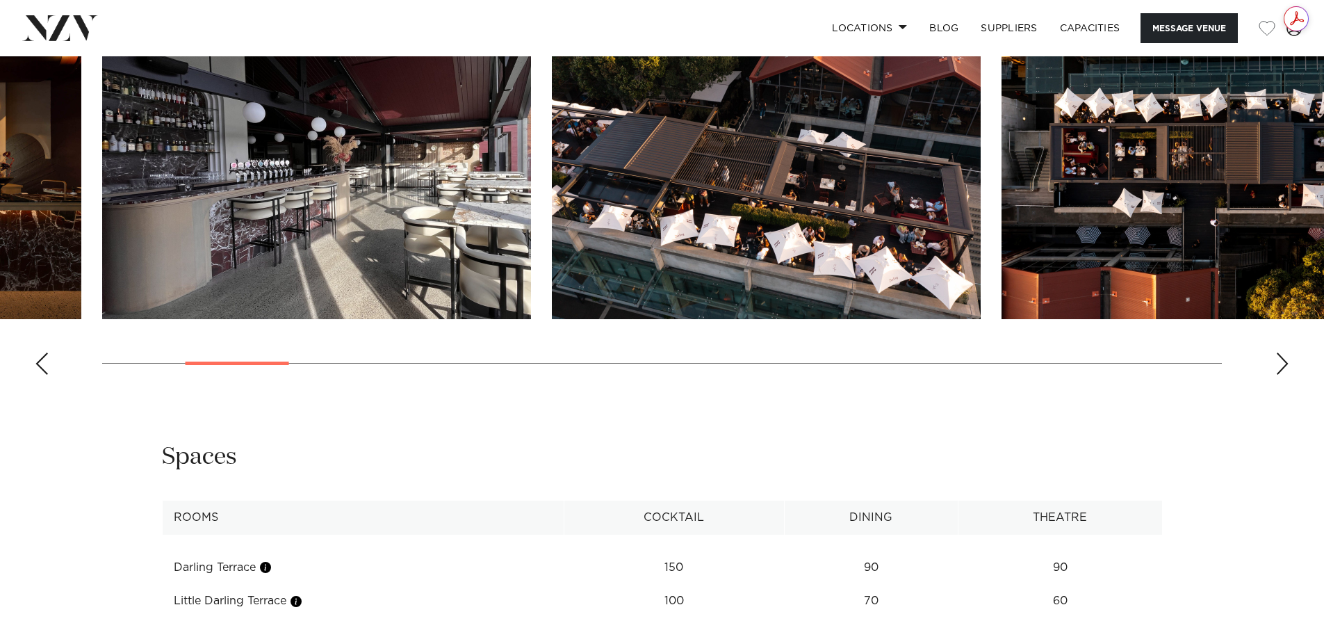
click at [1283, 375] on div "Next slide" at bounding box center [1283, 363] width 14 height 22
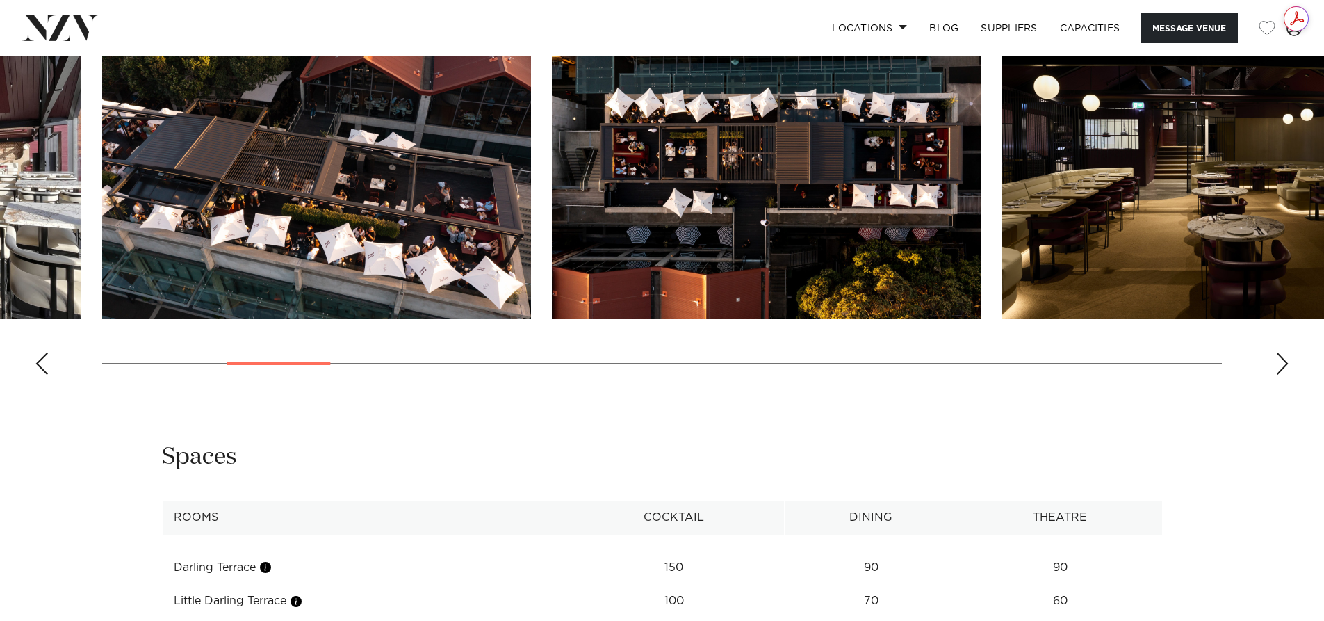
click at [1283, 375] on div "Next slide" at bounding box center [1283, 363] width 14 height 22
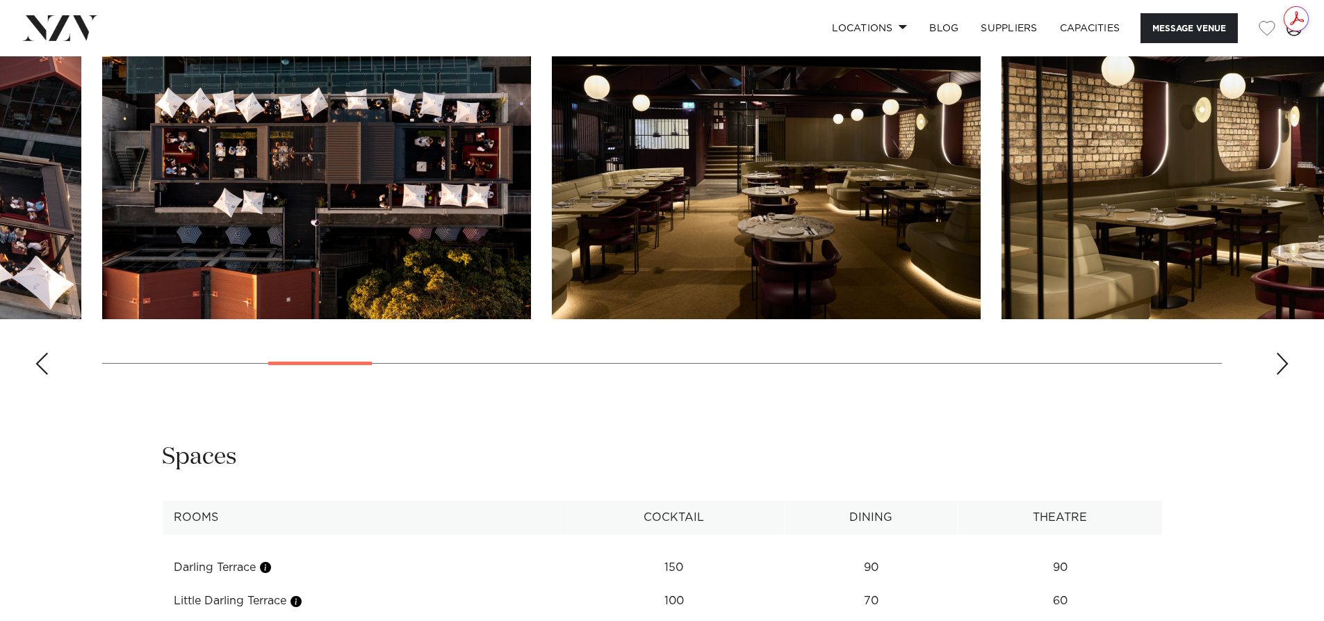
click at [1283, 375] on div "Next slide" at bounding box center [1283, 363] width 14 height 22
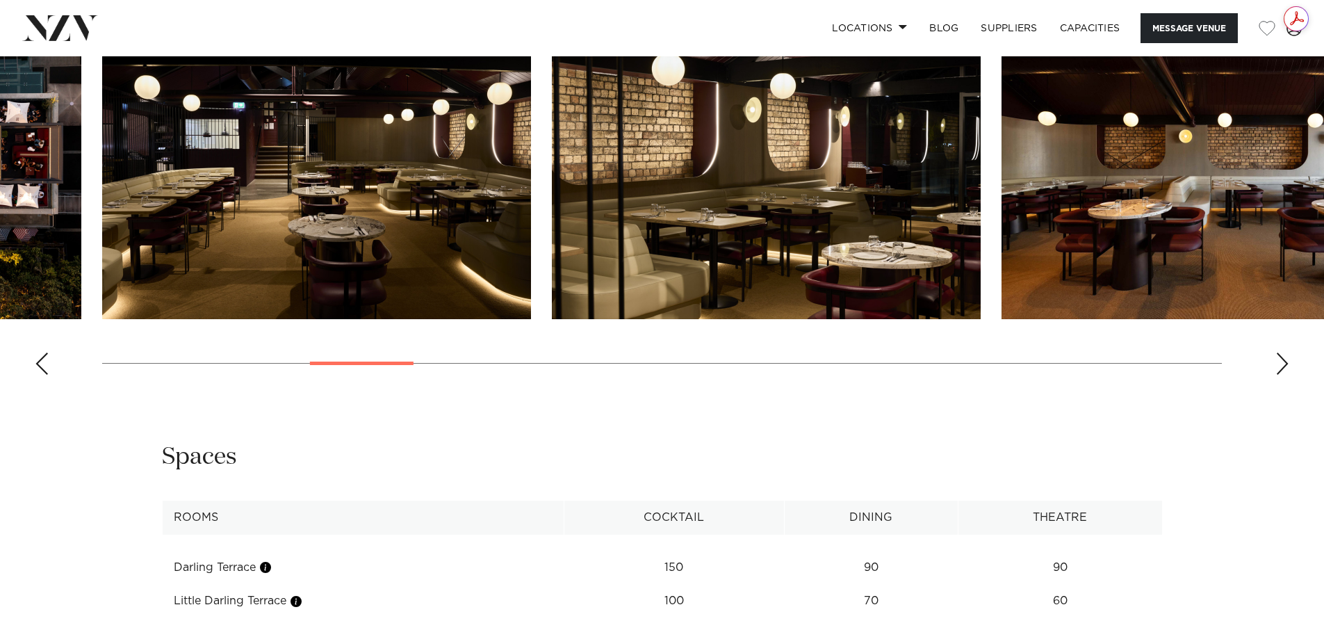
click at [1283, 375] on div "Next slide" at bounding box center [1283, 363] width 14 height 22
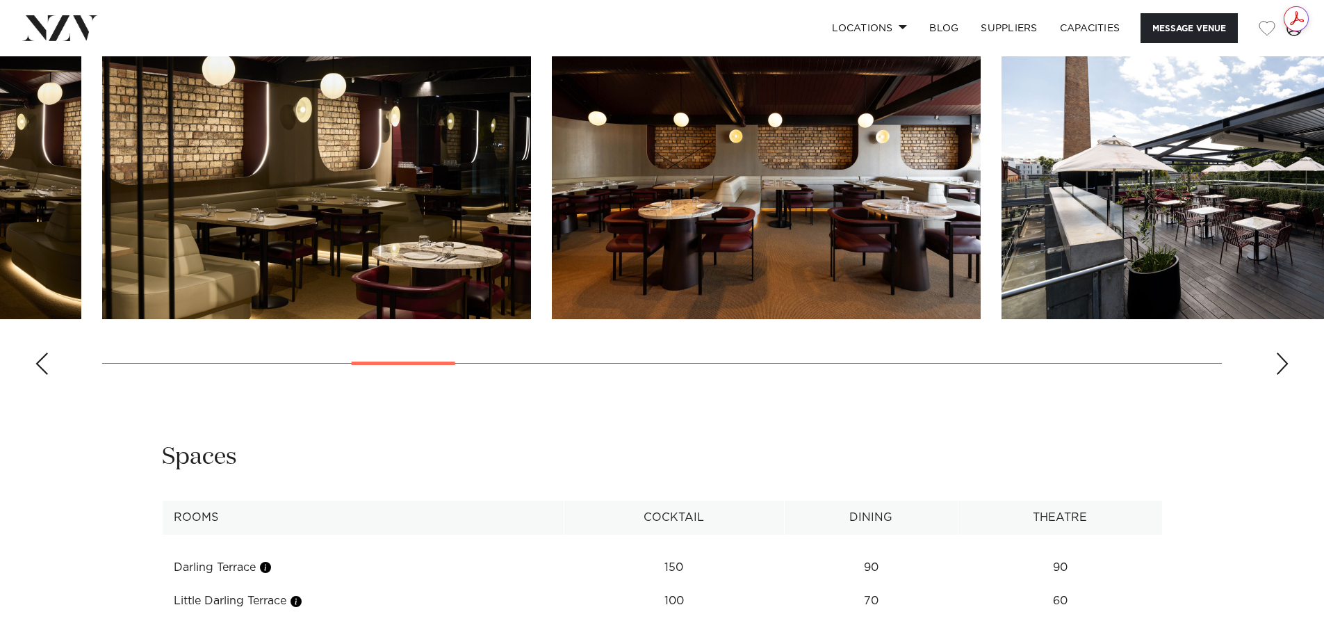
click at [1283, 375] on div "Next slide" at bounding box center [1283, 363] width 14 height 22
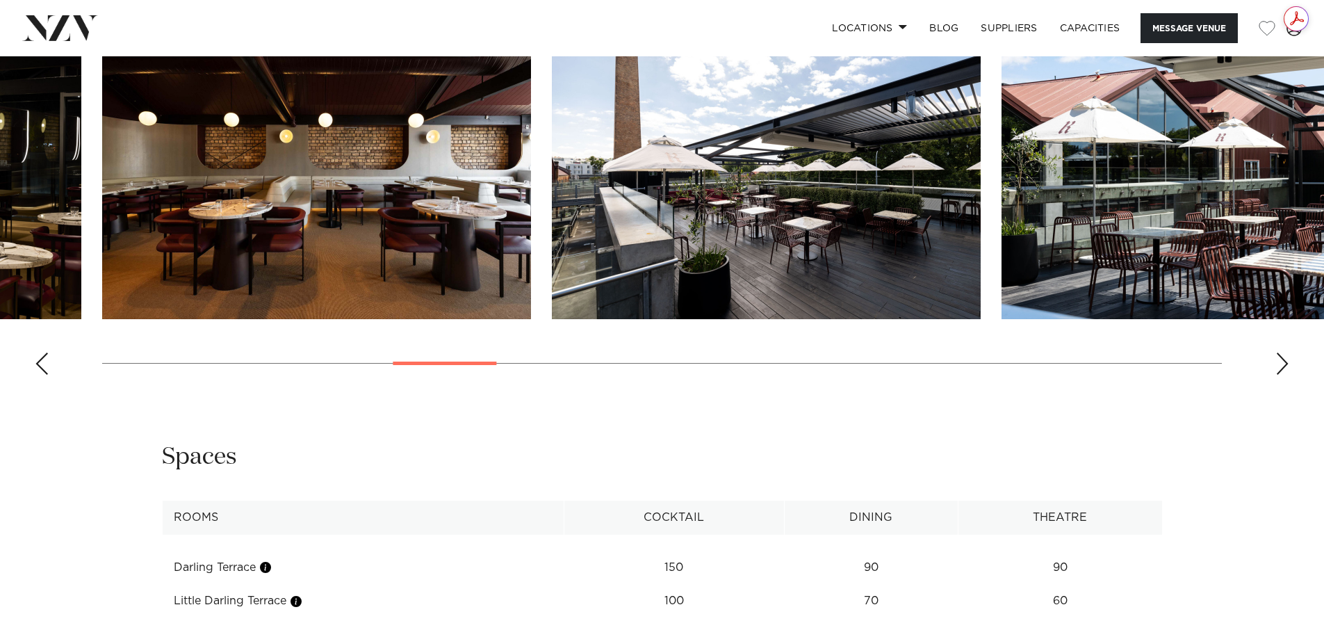
click at [1283, 375] on div "Next slide" at bounding box center [1283, 363] width 14 height 22
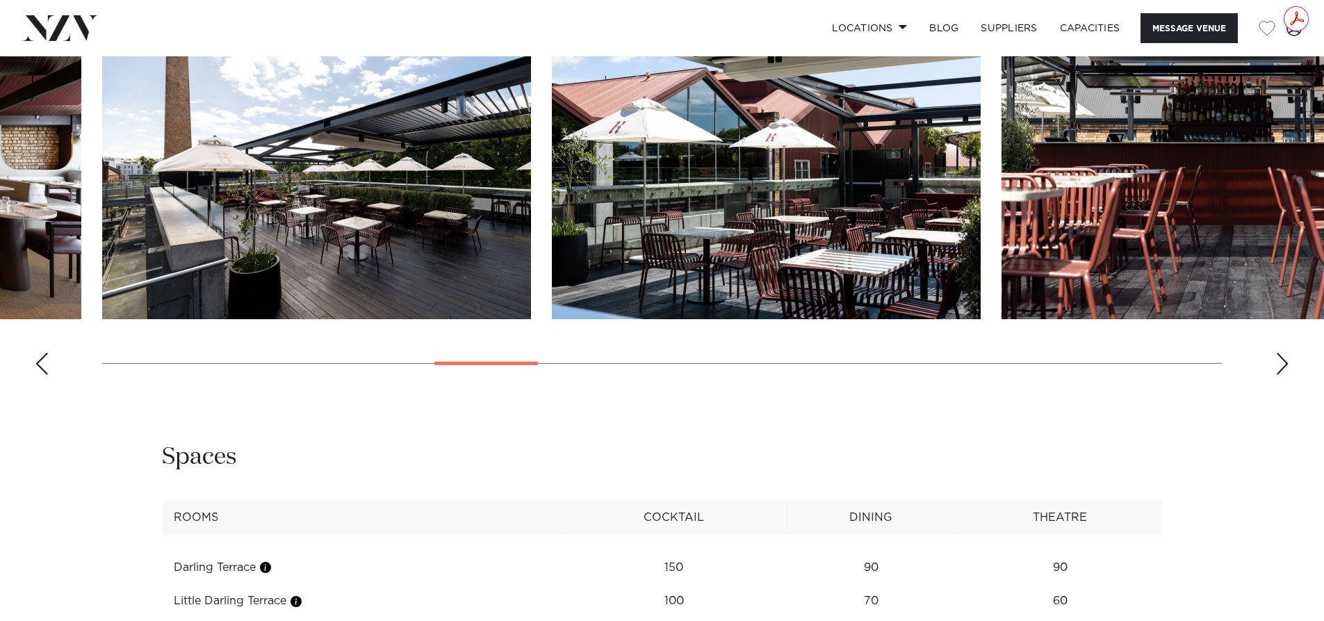
click at [1283, 375] on div "Next slide" at bounding box center [1283, 363] width 14 height 22
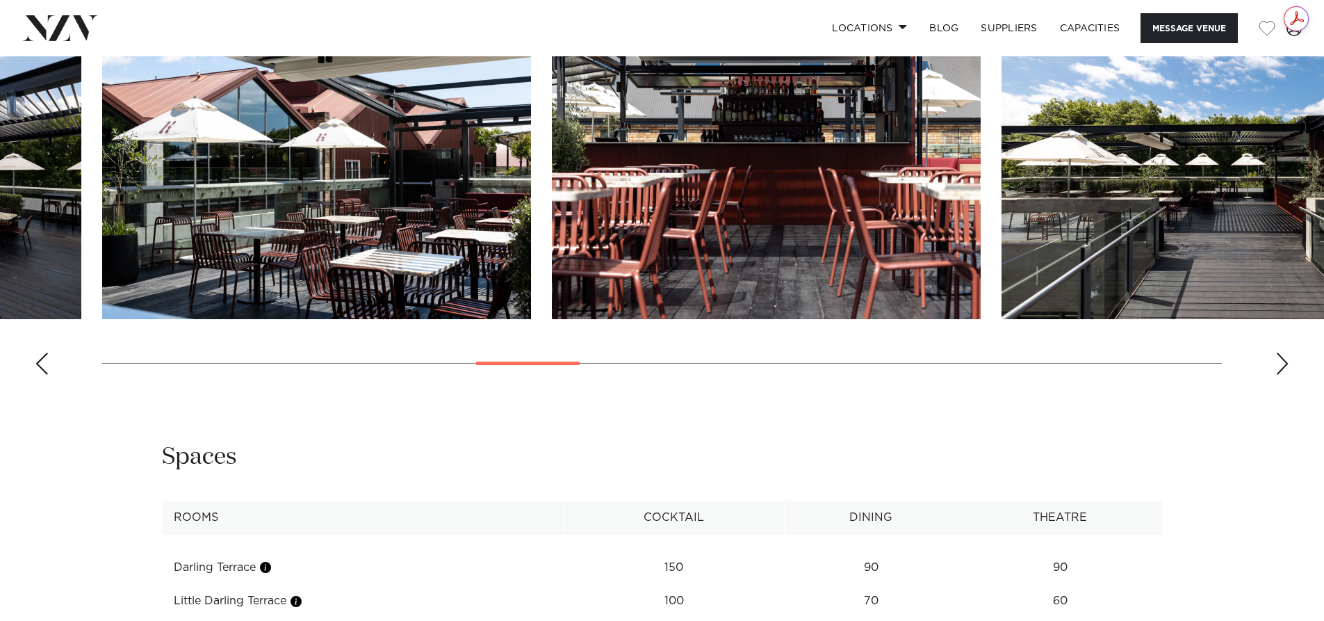
click at [1283, 375] on div "Next slide" at bounding box center [1283, 363] width 14 height 22
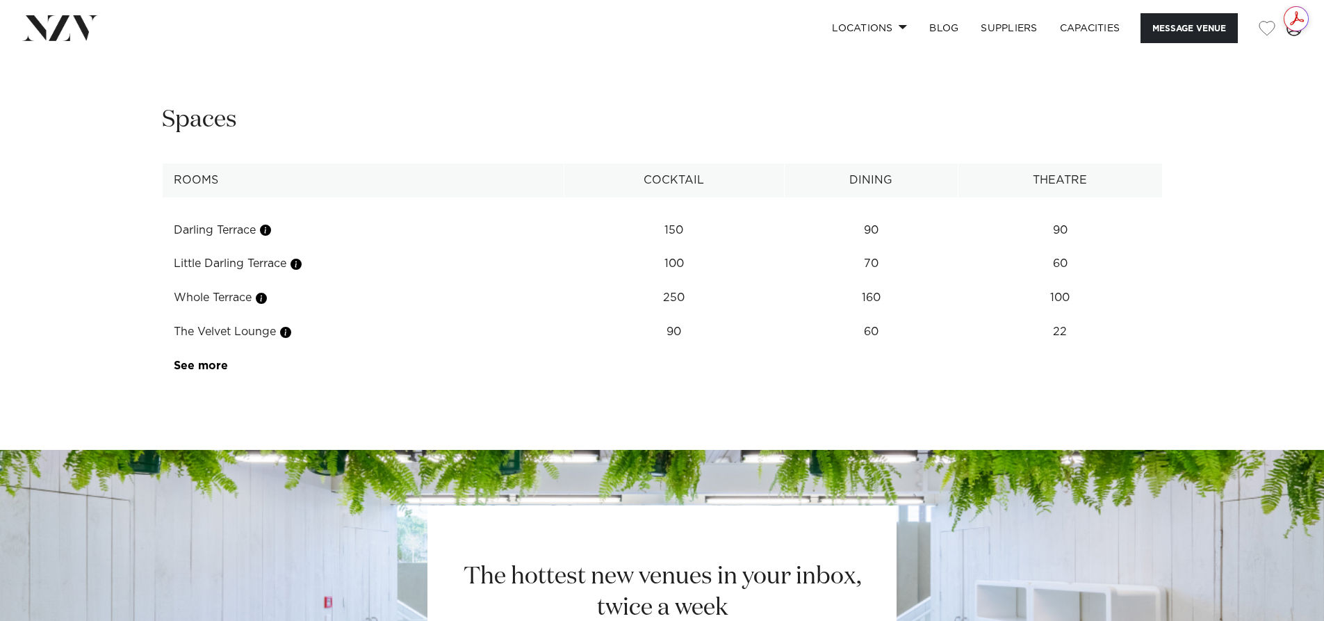
scroll to position [1877, 0]
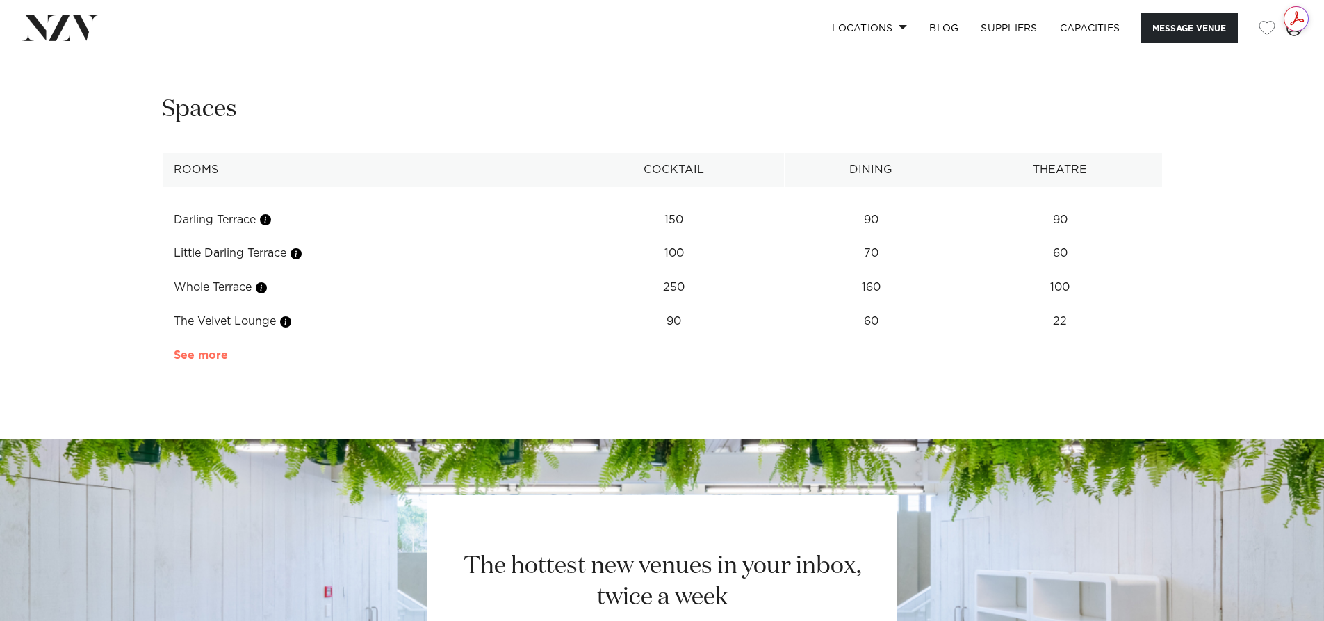
click at [215, 361] on link "See more" at bounding box center [228, 355] width 108 height 11
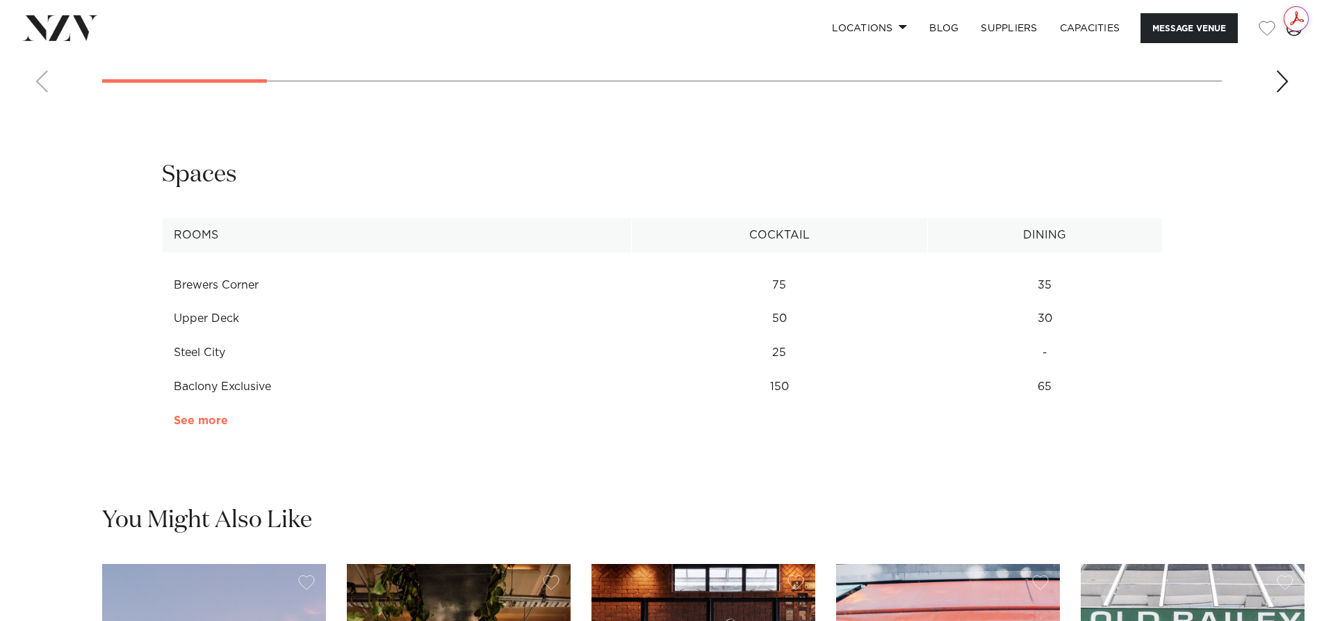
click at [197, 423] on link "See more" at bounding box center [228, 420] width 108 height 11
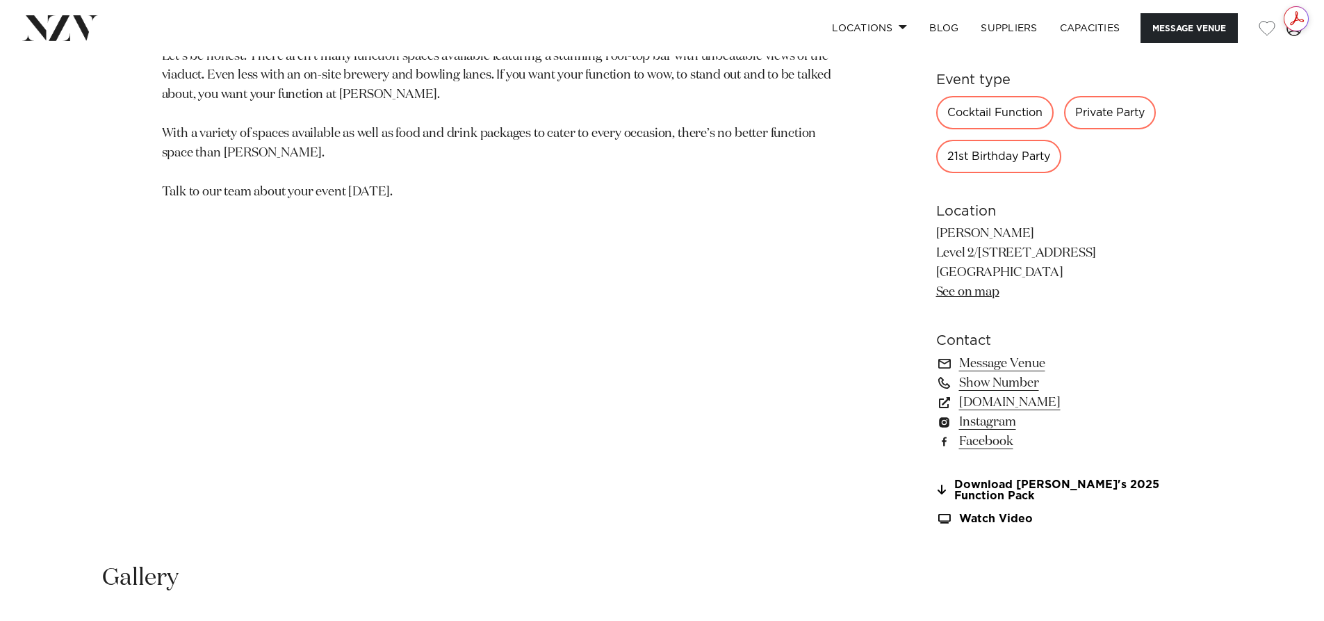
scroll to position [904, 0]
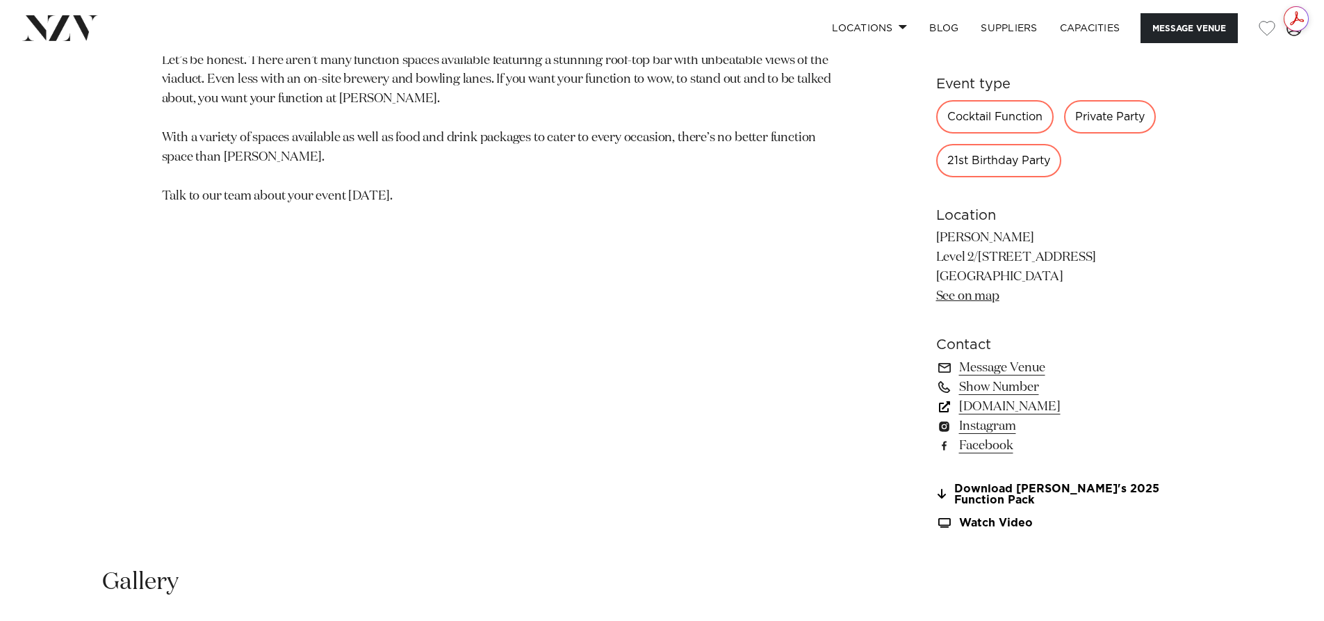
click at [993, 402] on link "[DOMAIN_NAME]" at bounding box center [1049, 406] width 227 height 19
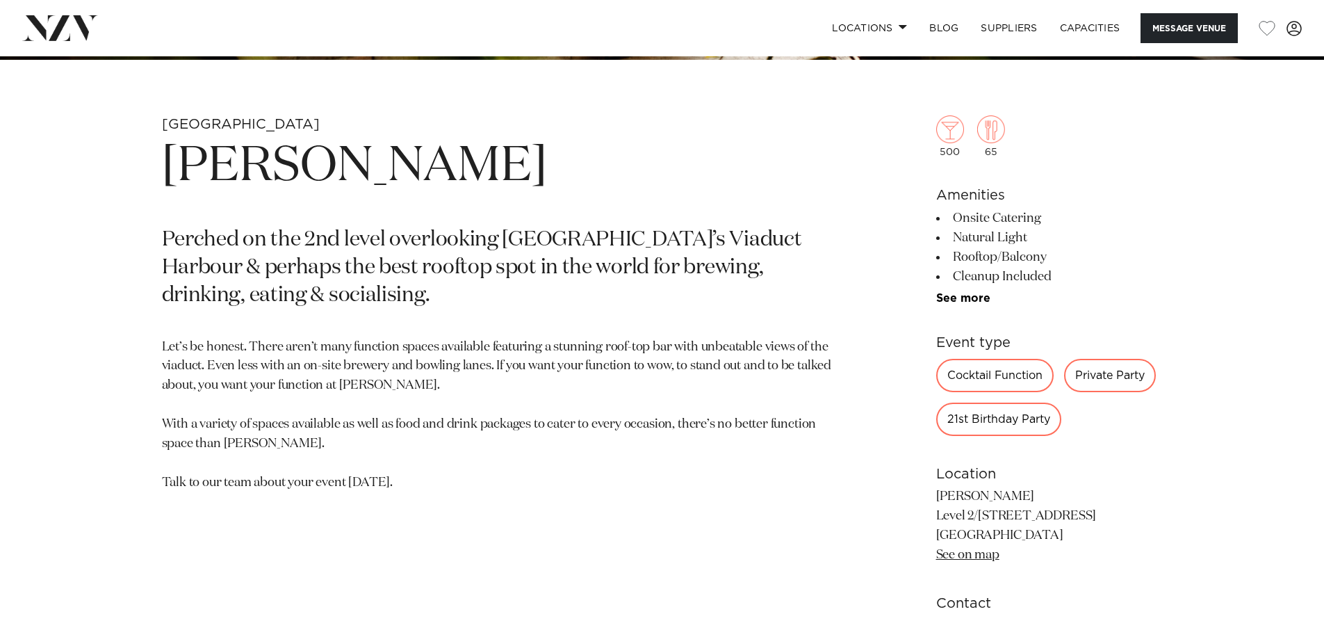
scroll to position [556, 0]
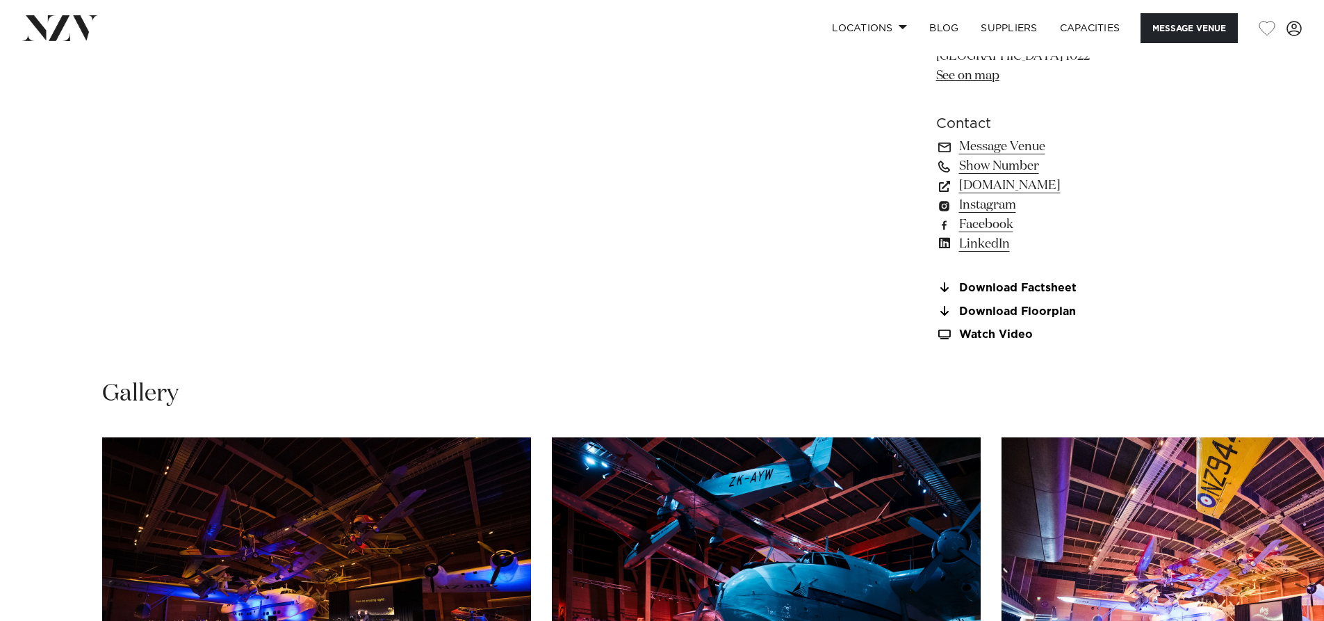
scroll to position [1182, 0]
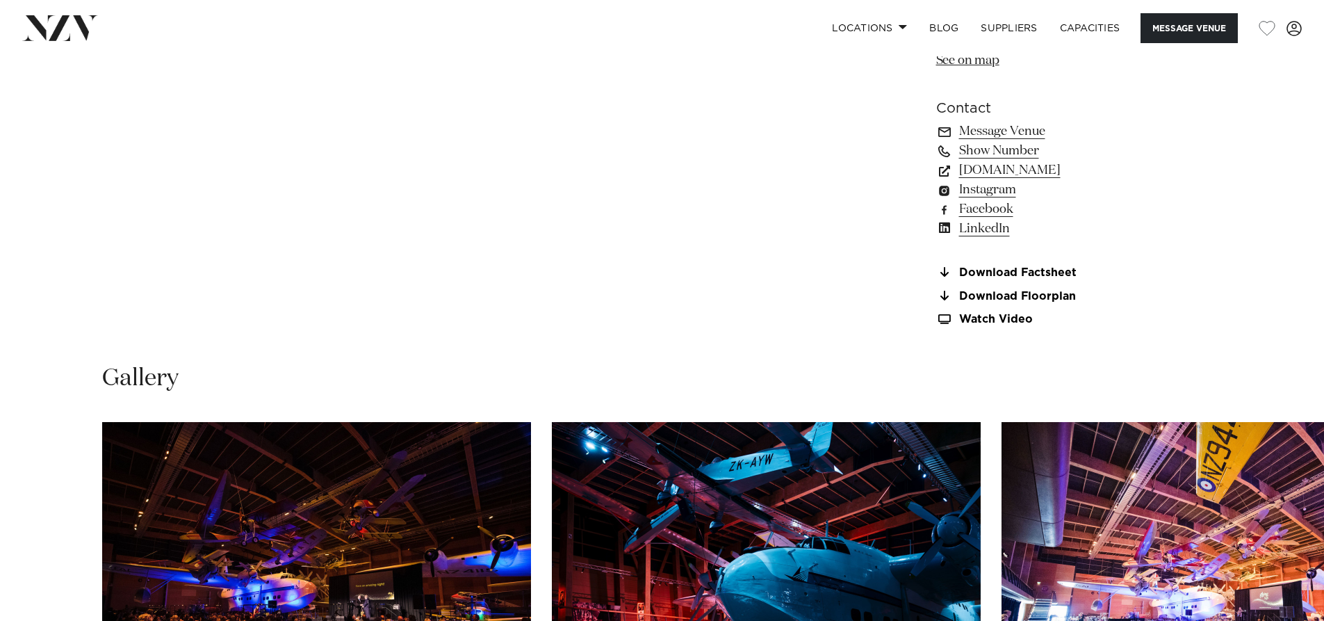
click at [1031, 266] on link "Download Factsheet" at bounding box center [1049, 272] width 227 height 13
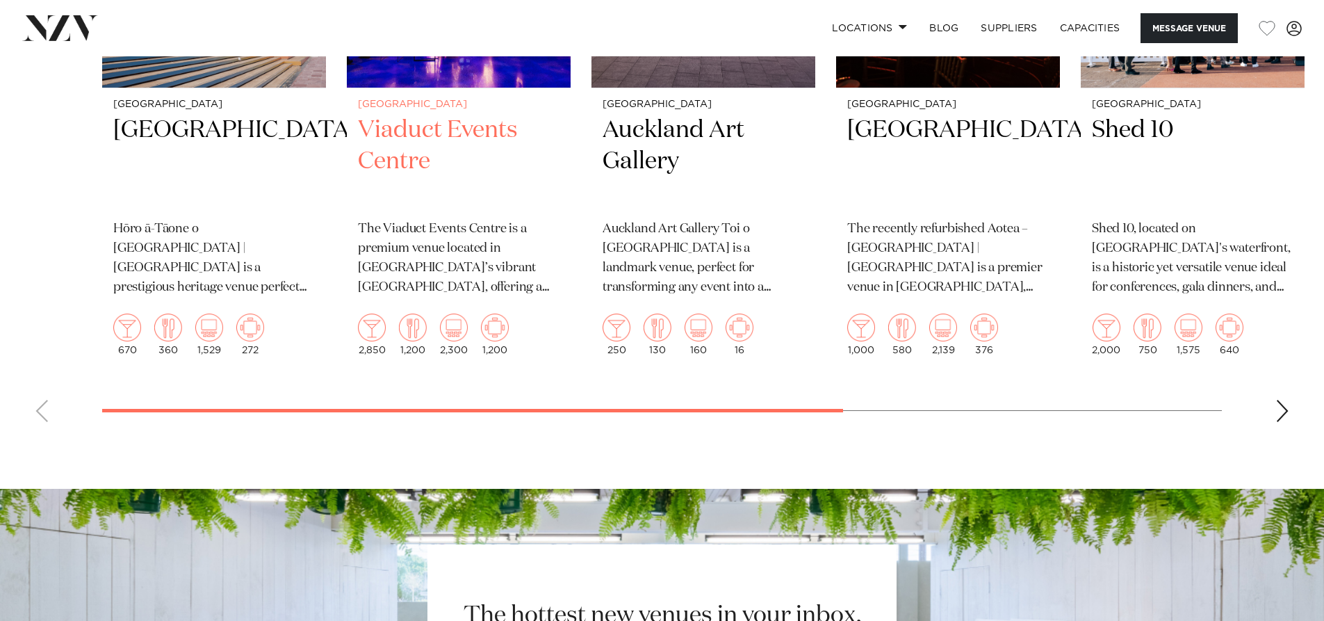
scroll to position [2294, 0]
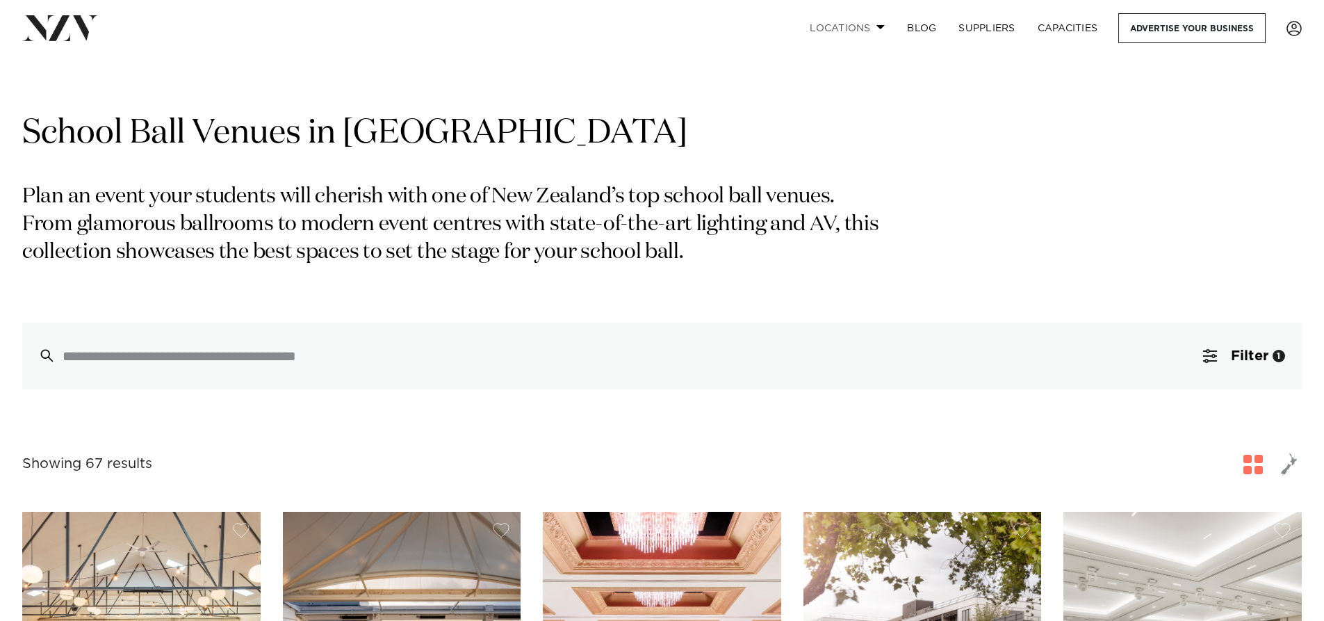
click at [874, 25] on link "Locations" at bounding box center [847, 28] width 97 height 30
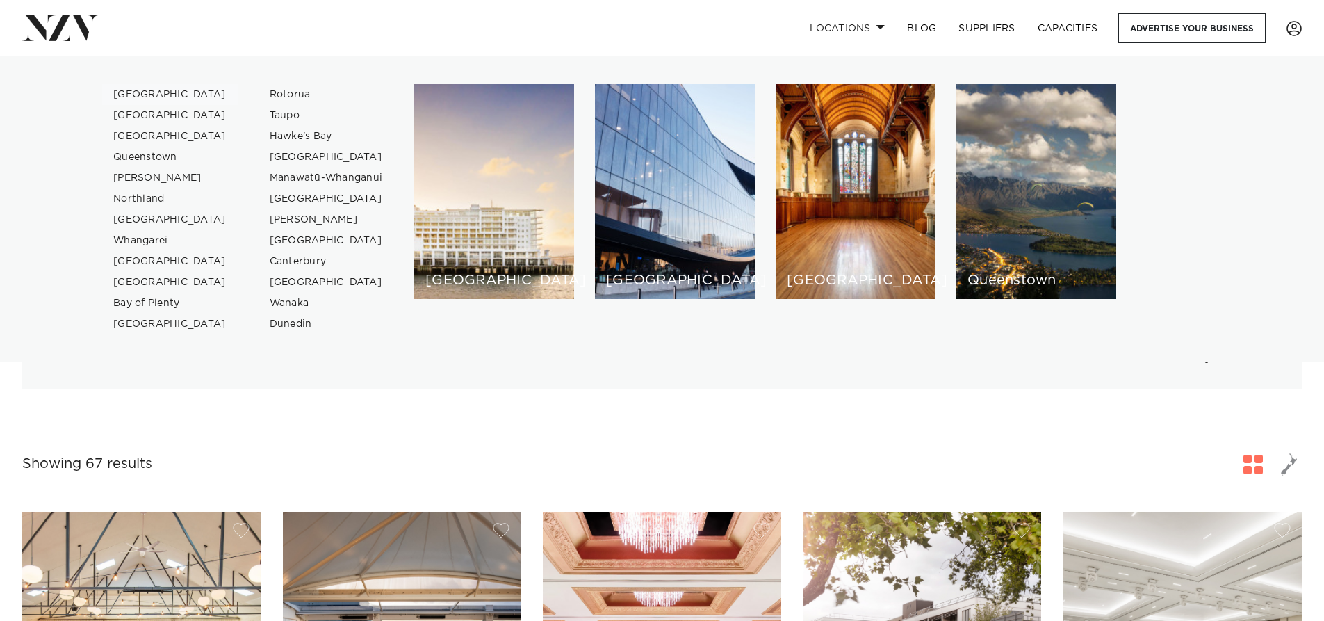
click at [138, 90] on link "[GEOGRAPHIC_DATA]" at bounding box center [170, 94] width 136 height 21
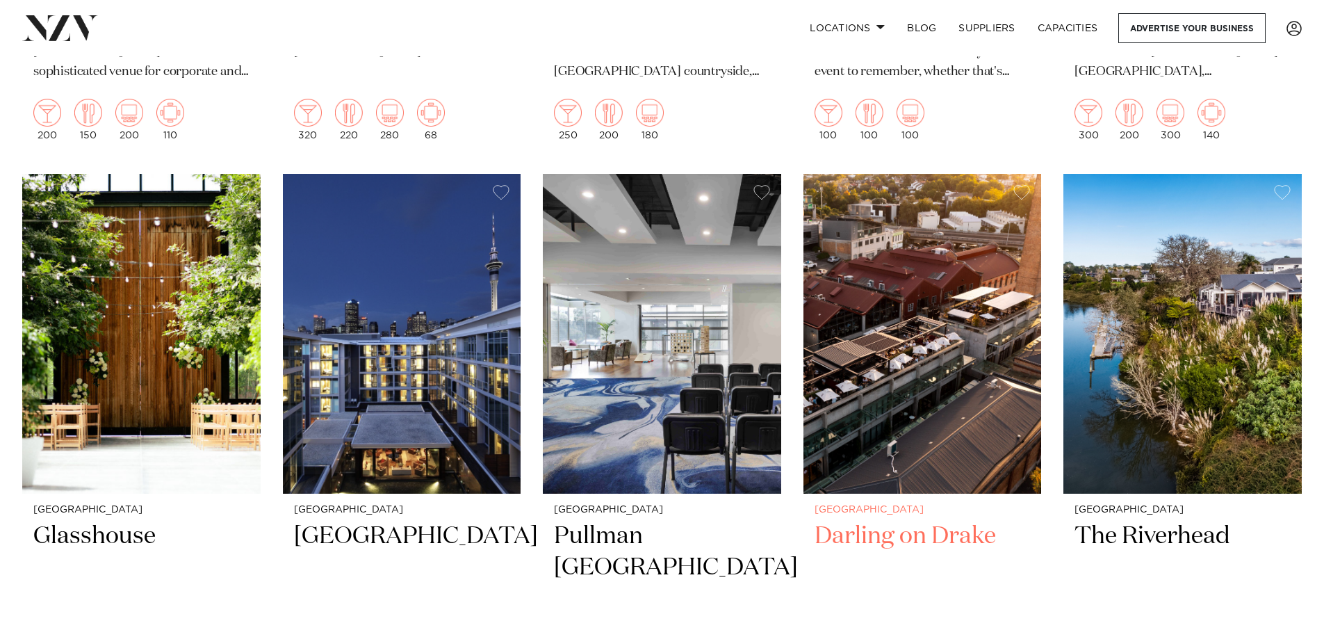
scroll to position [1738, 0]
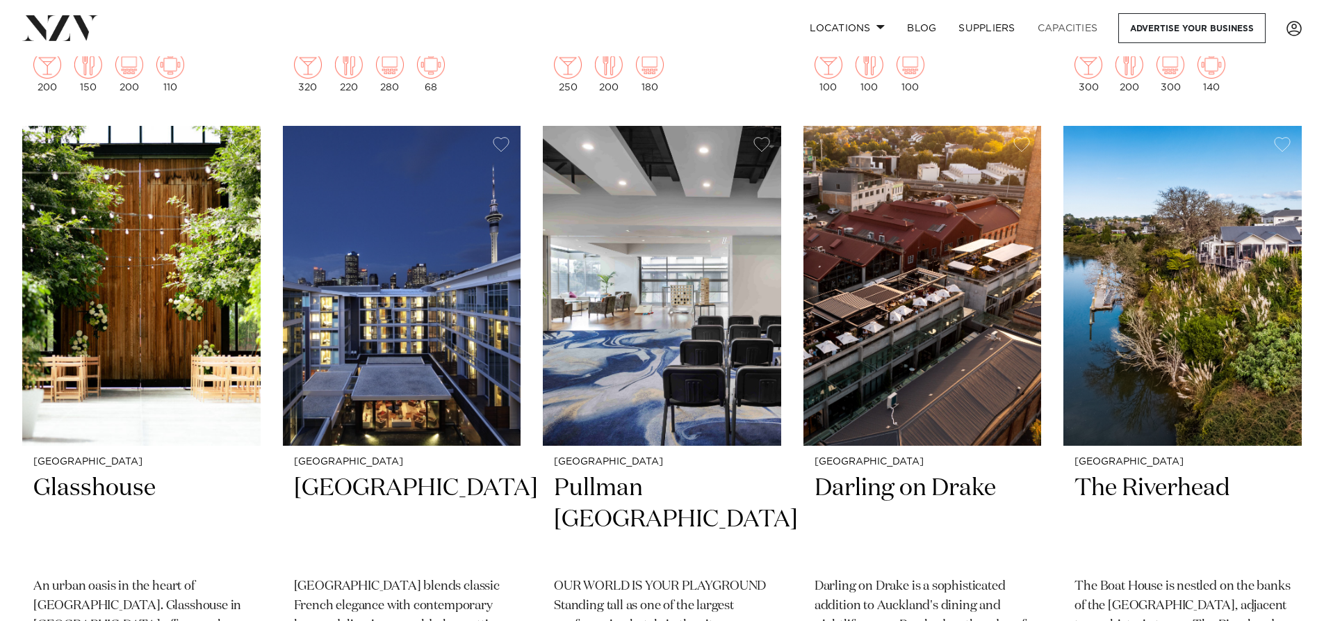
click at [1056, 25] on link "Capacities" at bounding box center [1068, 28] width 83 height 30
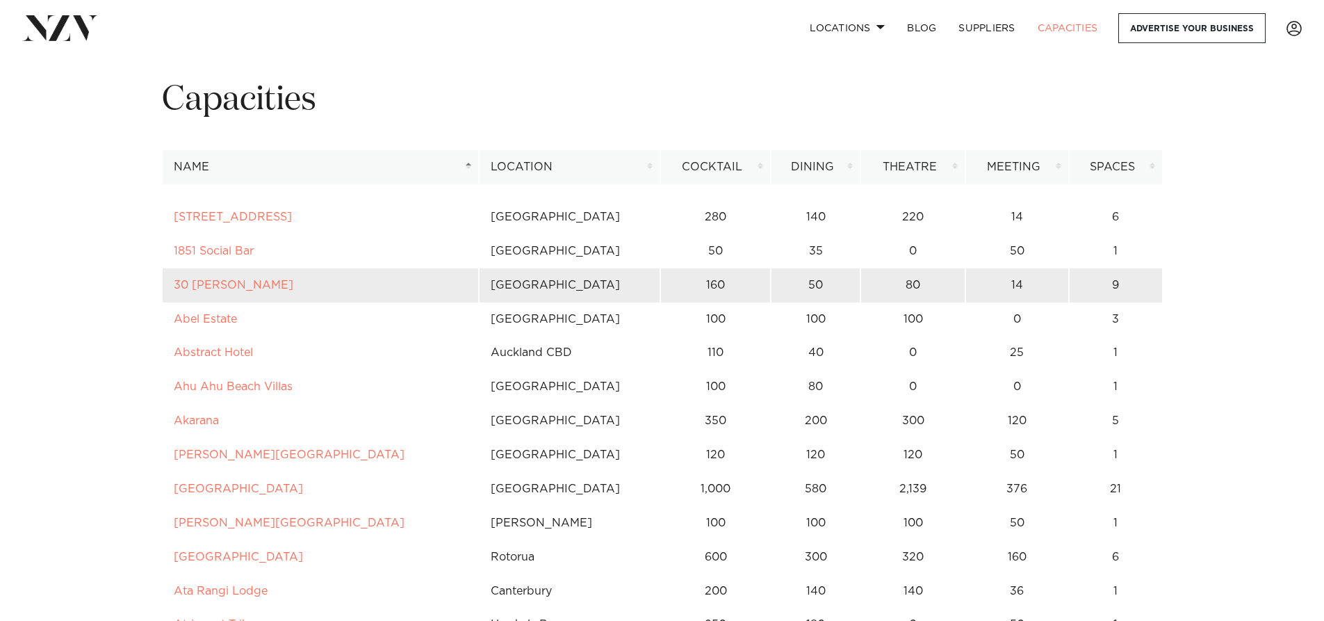
scroll to position [70, 0]
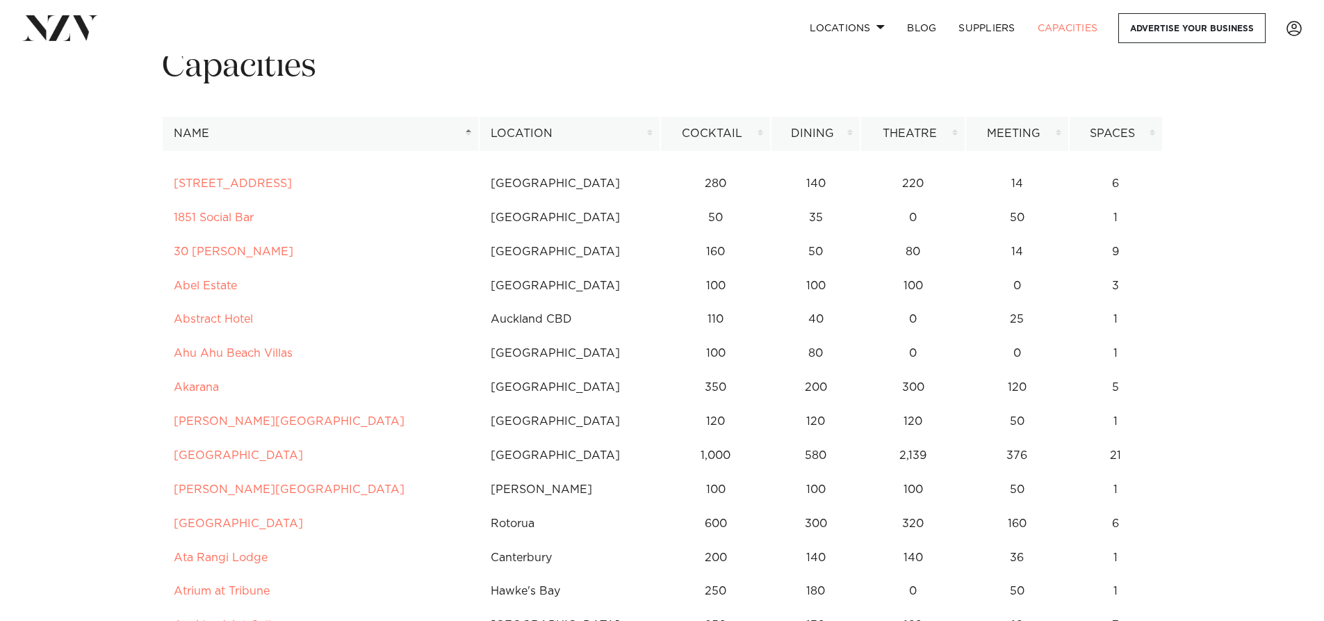
click at [760, 137] on th "Cocktail" at bounding box center [715, 134] width 111 height 34
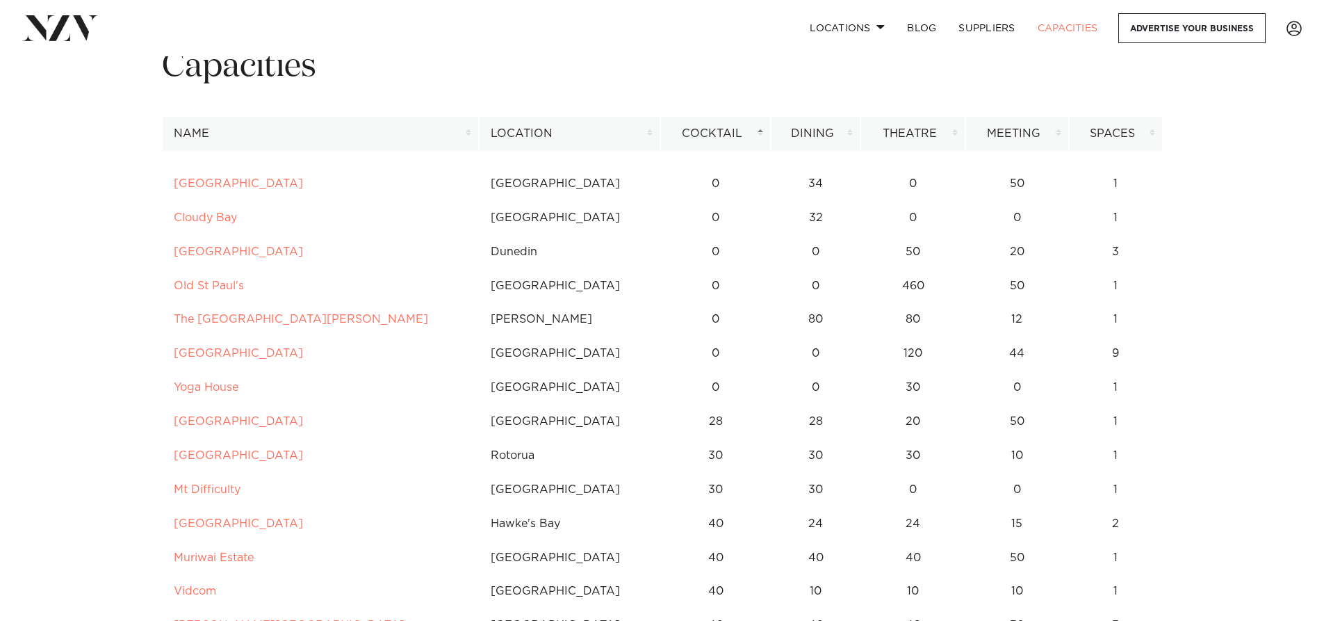
click at [760, 134] on th "Cocktail" at bounding box center [715, 134] width 111 height 34
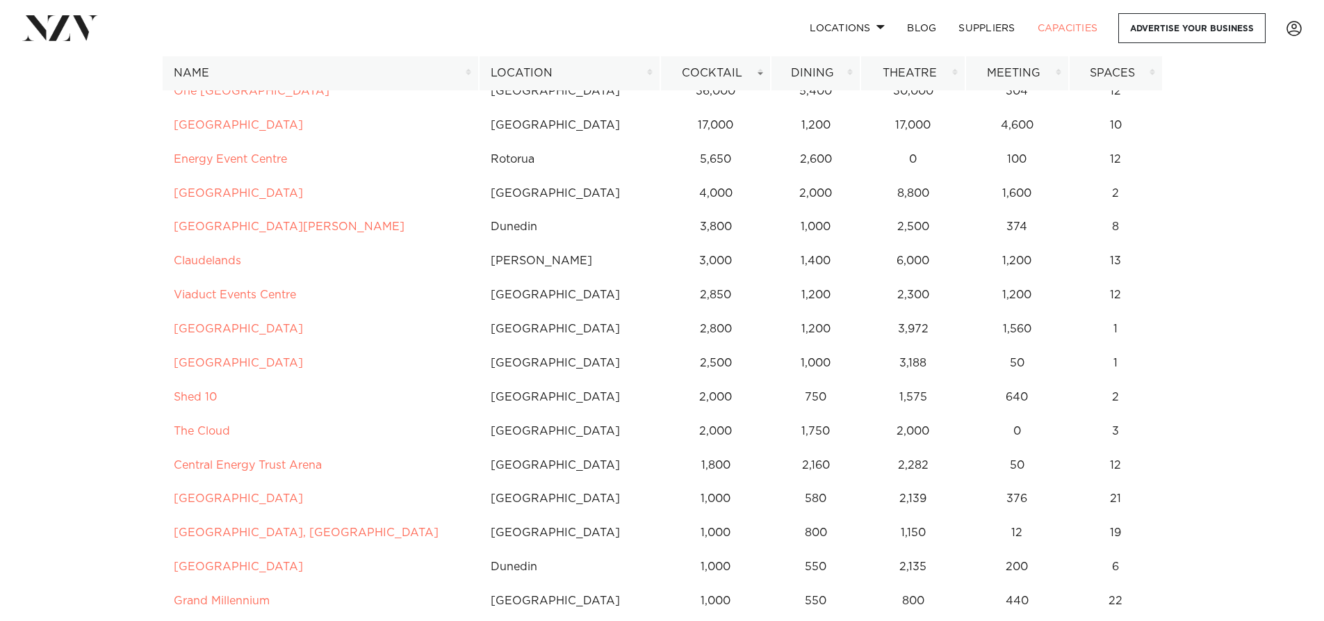
scroll to position [0, 0]
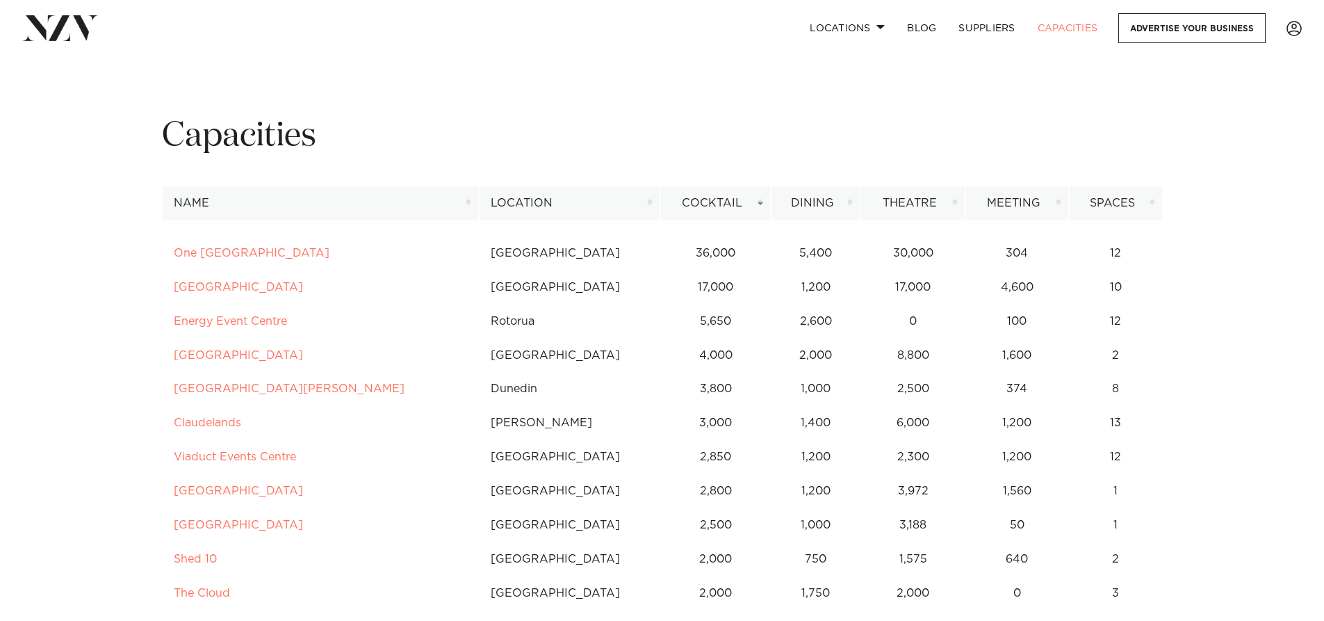
click at [640, 197] on th "Location" at bounding box center [569, 203] width 181 height 34
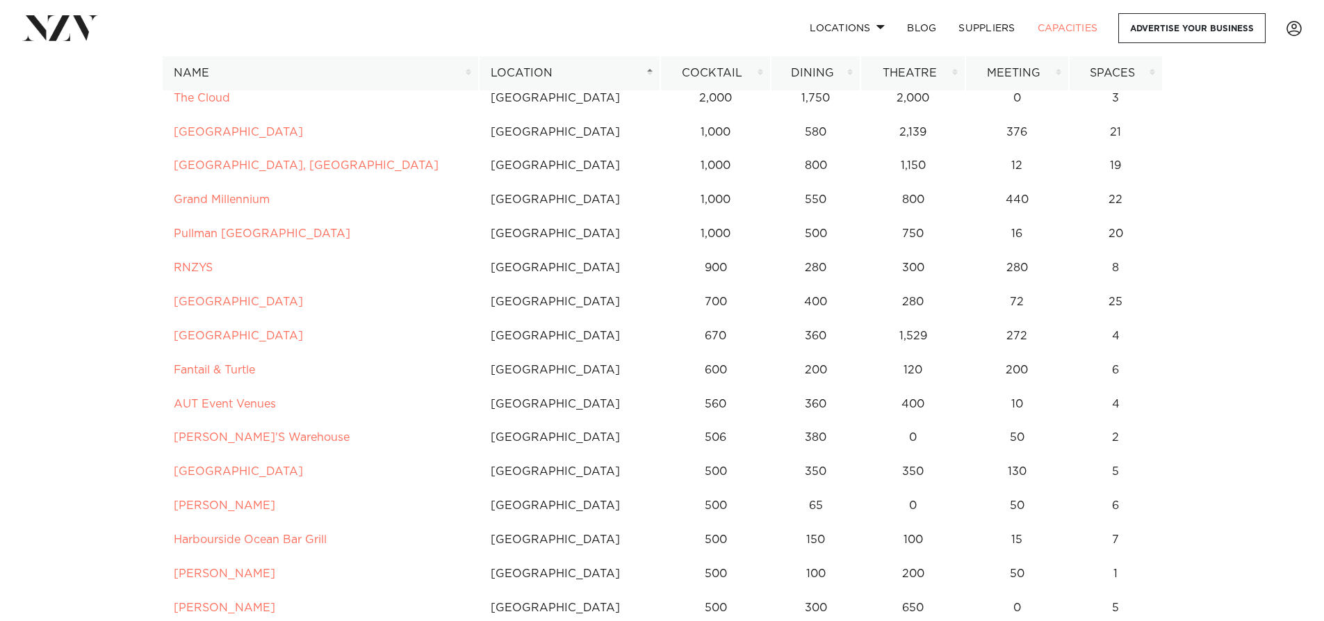
scroll to position [209, 0]
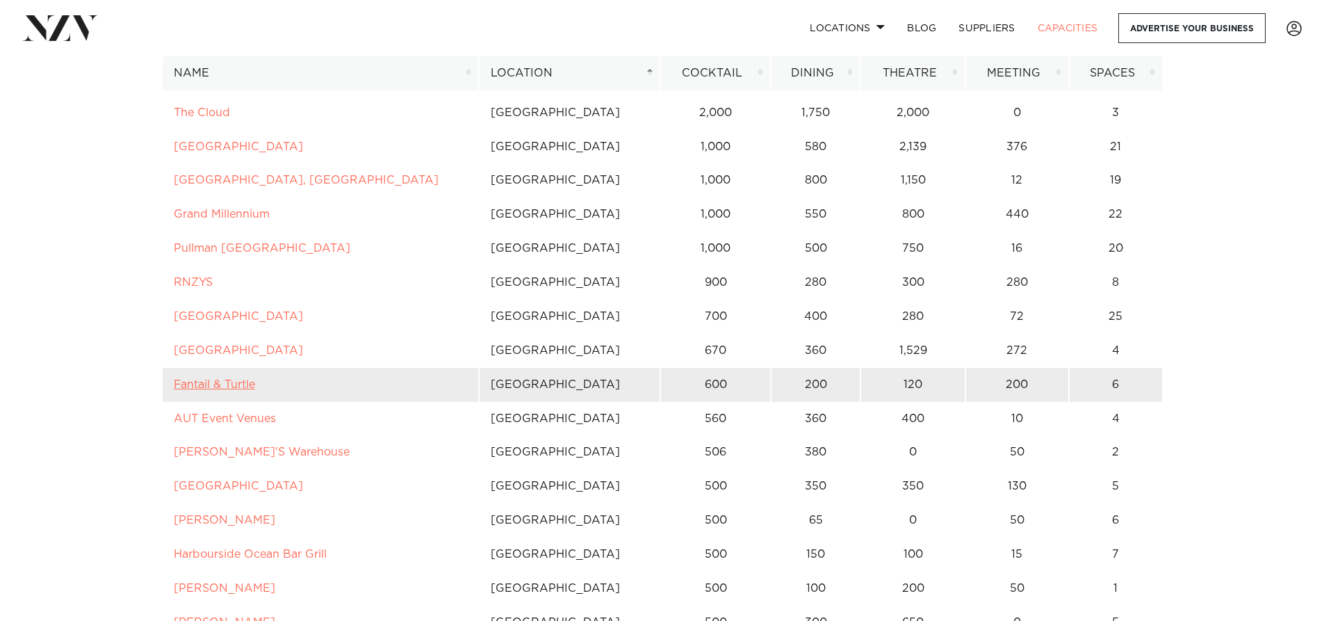
click at [218, 384] on link "Fantail & Turtle" at bounding box center [214, 384] width 81 height 11
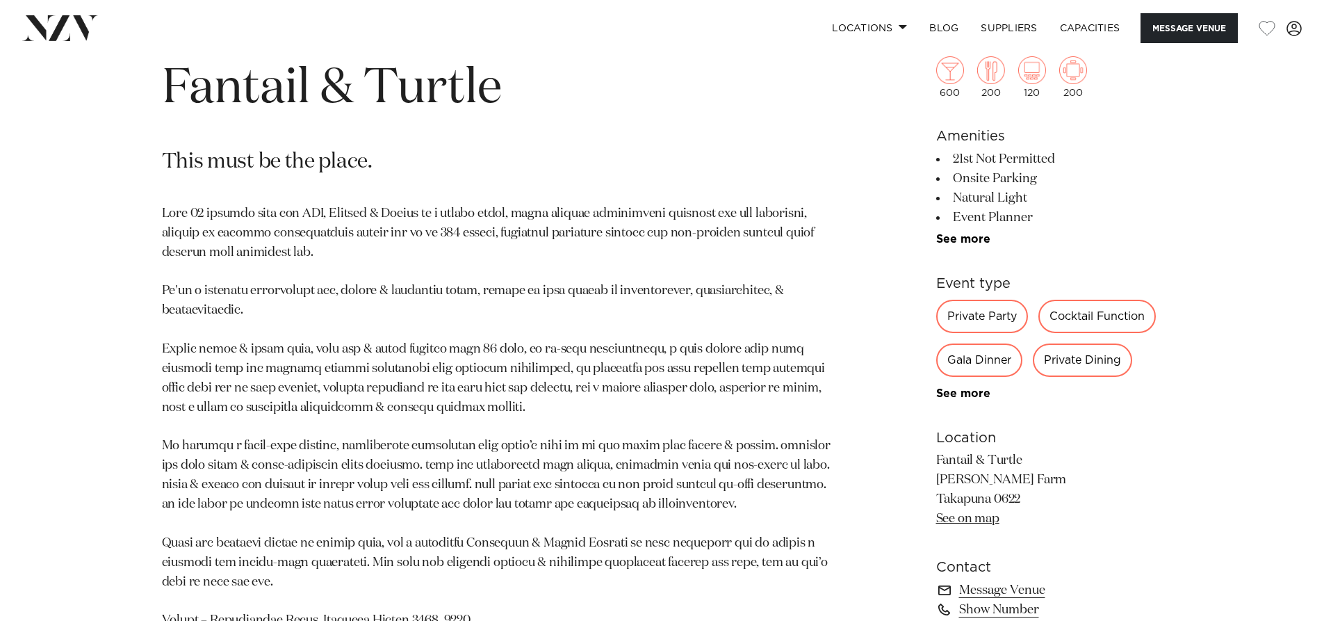
click at [636, 334] on p at bounding box center [500, 475] width 676 height 543
